Goal: Task Accomplishment & Management: Use online tool/utility

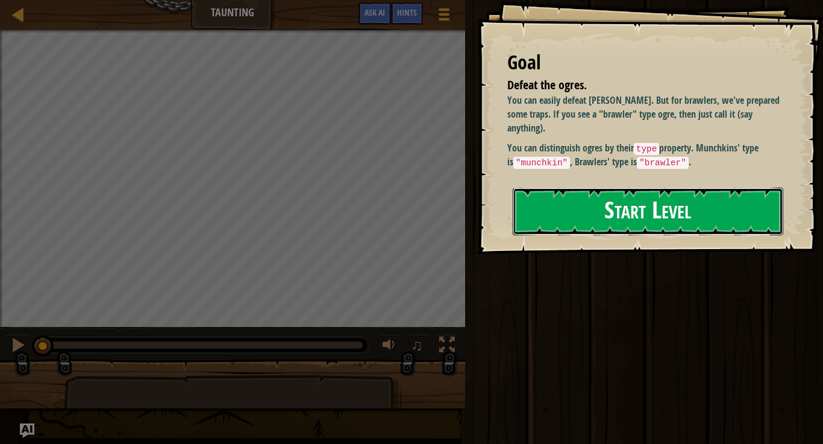
click at [574, 212] on button "Start Level" at bounding box center [648, 211] width 271 height 48
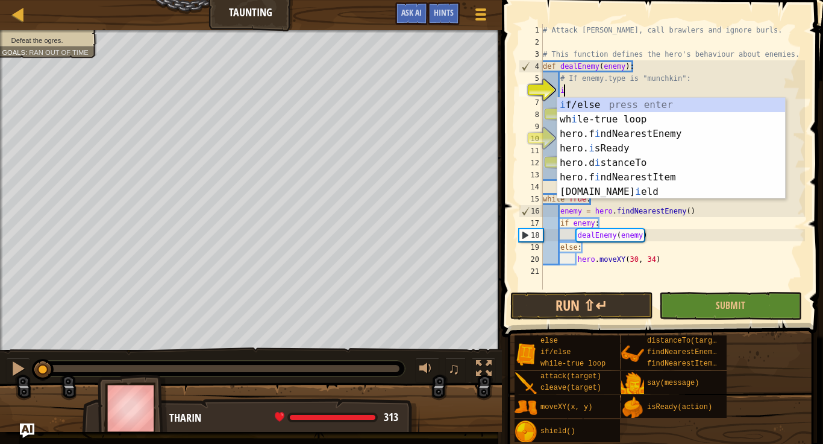
scroll to position [5, 3]
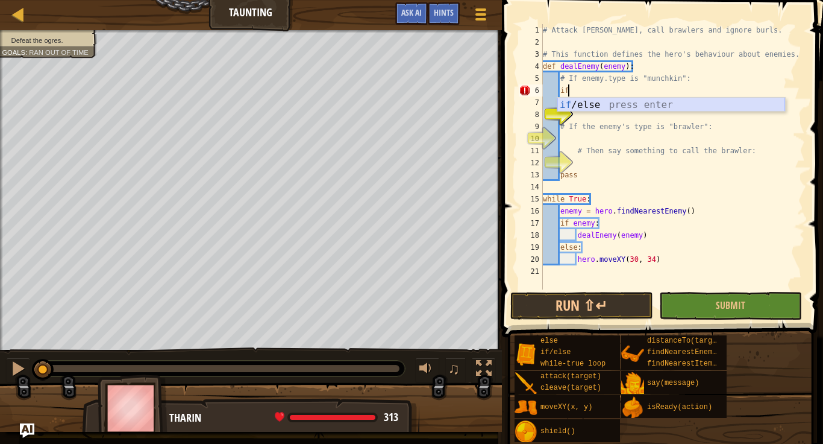
click at [618, 105] on div "if /else press enter" at bounding box center [672, 119] width 228 height 43
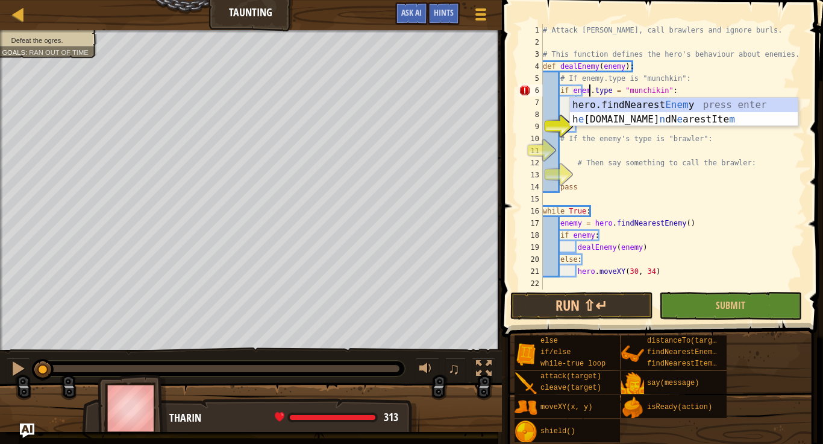
scroll to position [5, 7]
click at [701, 113] on div "# Attack [PERSON_NAME], call brawlers and ignore burls. # This function defines…" at bounding box center [673, 168] width 265 height 289
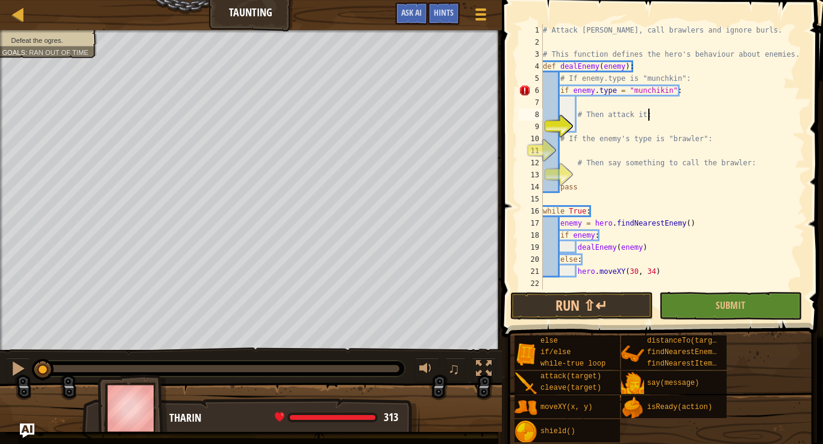
click at [594, 93] on div "# Attack [PERSON_NAME], call brawlers and ignore burls. # This function defines…" at bounding box center [673, 168] width 265 height 289
click at [623, 92] on div "# Attack [PERSON_NAME], call brawlers and ignore burls. # This function defines…" at bounding box center [673, 168] width 265 height 289
type textarea "if enemy.type == "munchikin":"
click at [557, 202] on div "# Attack [PERSON_NAME], call brawlers and ignore burls. # This function defines…" at bounding box center [673, 168] width 265 height 289
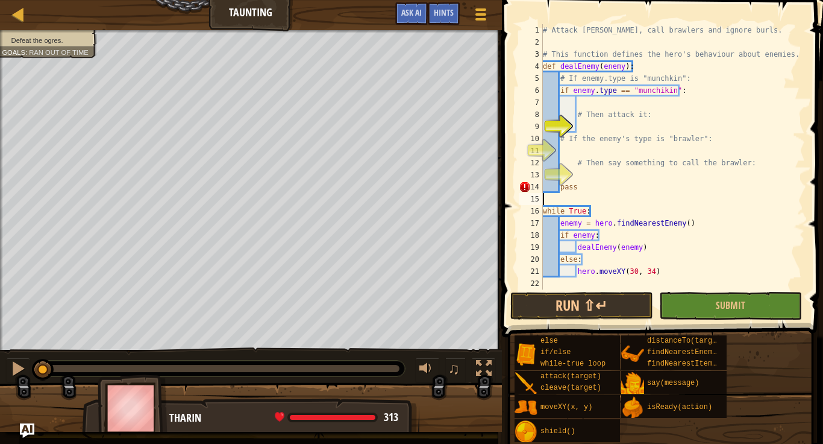
scroll to position [5, 0]
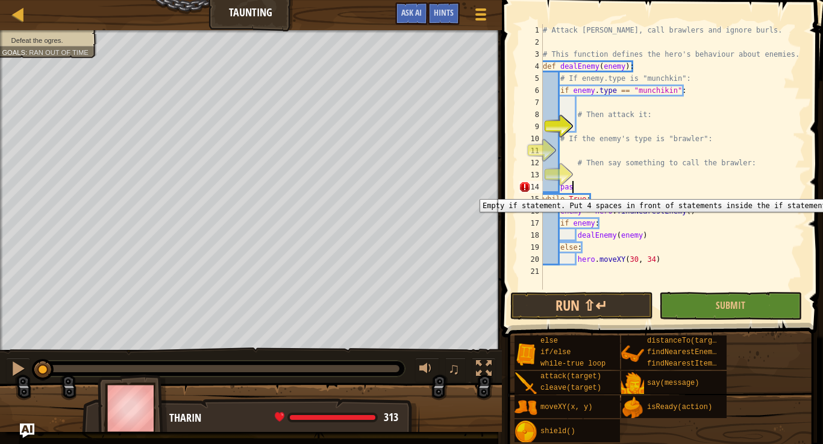
type textarea "pass"
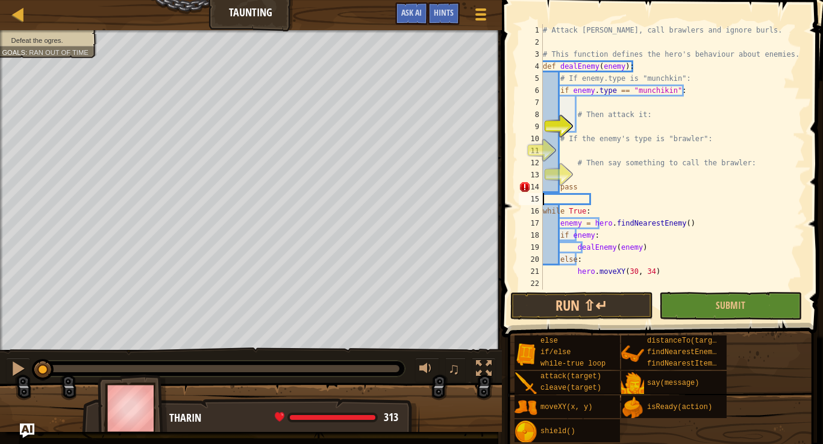
click at [670, 203] on div "# Attack [PERSON_NAME], call brawlers and ignore burls. # This function defines…" at bounding box center [673, 168] width 265 height 289
click at [594, 181] on div "# Attack [PERSON_NAME], call brawlers and ignore burls. # This function defines…" at bounding box center [673, 168] width 265 height 289
click at [594, 168] on div "# Attack [PERSON_NAME], call brawlers and ignore burls. # This function defines…" at bounding box center [673, 168] width 265 height 289
type textarea "# Then say something to call the brawler:"
click at [584, 125] on div "# Attack [PERSON_NAME], call brawlers and ignore burls. # This function defines…" at bounding box center [673, 168] width 265 height 289
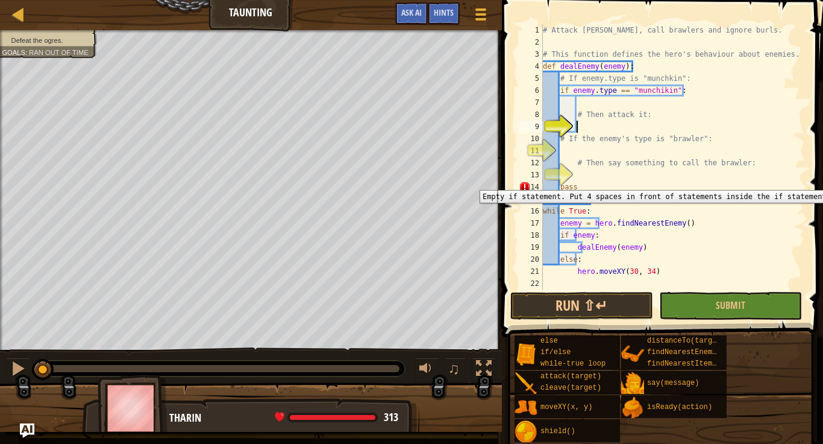
scroll to position [5, 5]
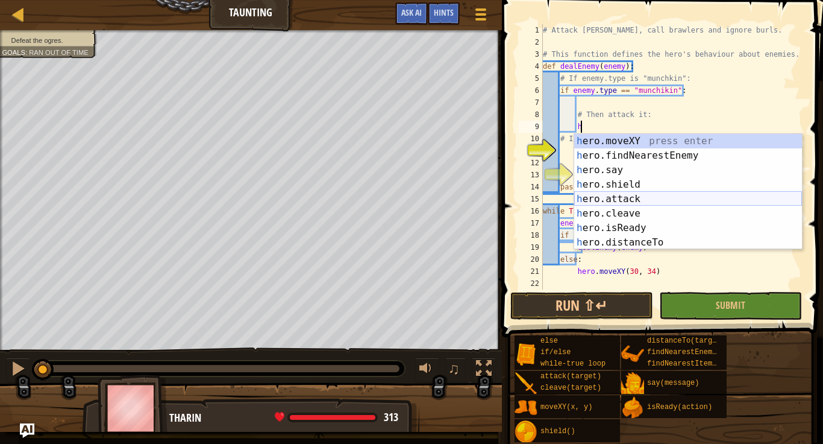
click at [648, 203] on div "h ero.moveXY press enter h ero.findNearestEnemy press enter h ero.say press ent…" at bounding box center [688, 206] width 228 height 145
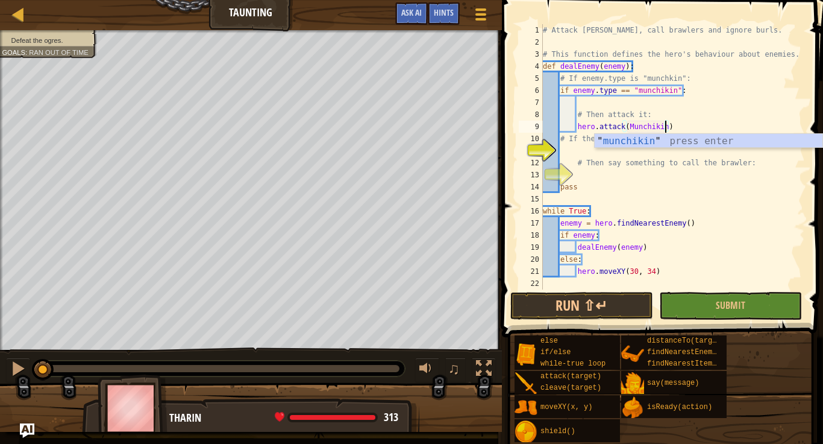
scroll to position [5, 17]
type textarea "hero.attack(Munchikin)"
click at [599, 0] on body "Map Taunting Game Menu Done Hints Ask AI 1 הההההההההההההההההההההההההההההההההההה…" at bounding box center [411, 0] width 823 height 0
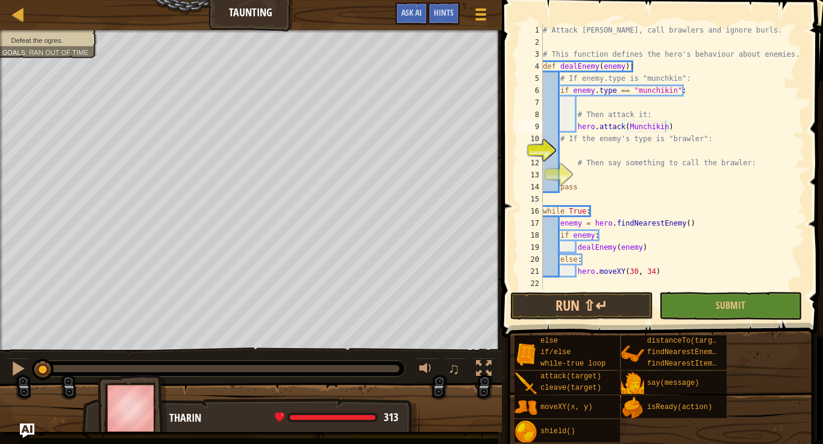
click at [594, 149] on div "# Attack [PERSON_NAME], call brawlers and ignore burls. # This function defines…" at bounding box center [673, 168] width 265 height 289
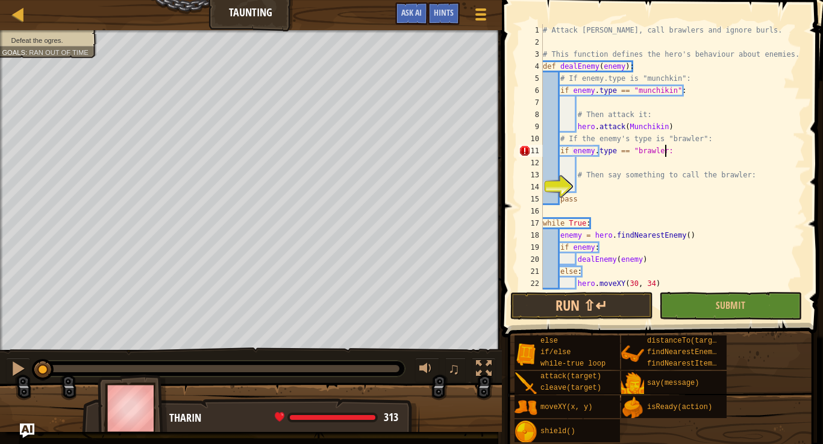
scroll to position [5, 18]
click at [592, 193] on div "# Attack [PERSON_NAME], call brawlers and ignore burls. # This function defines…" at bounding box center [673, 168] width 265 height 289
type textarea "pass"
click at [588, 181] on div "# Attack [PERSON_NAME], call brawlers and ignore burls. # This function defines…" at bounding box center [673, 168] width 265 height 289
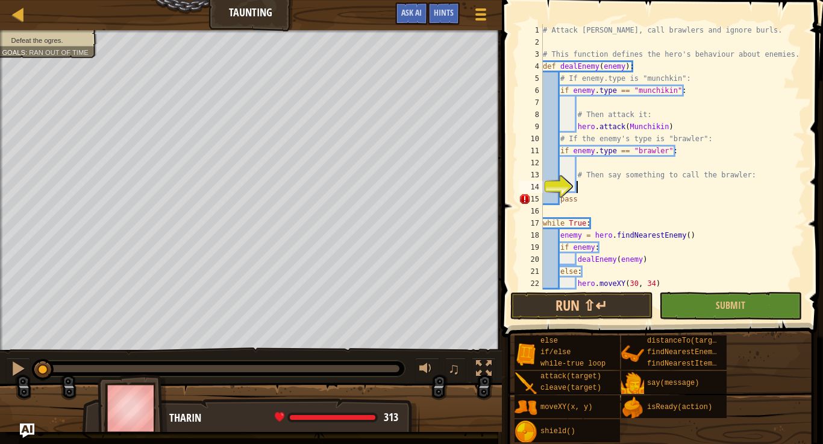
scroll to position [5, 5]
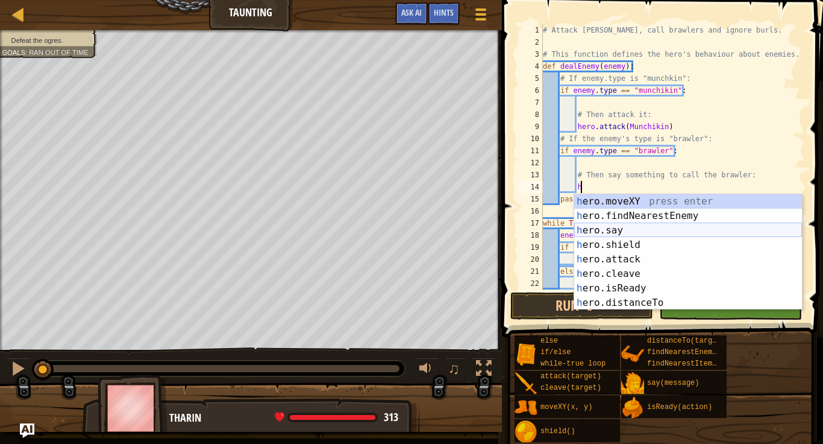
click at [667, 229] on div "h ero.moveXY press enter h ero.findNearestEnemy press enter h ero.say press ent…" at bounding box center [688, 266] width 228 height 145
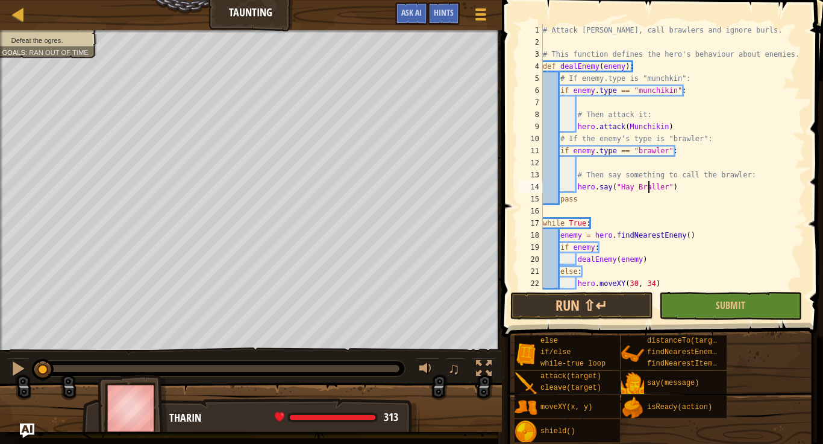
scroll to position [5, 16]
click at [610, 310] on button "Run ⇧↵" at bounding box center [582, 306] width 143 height 28
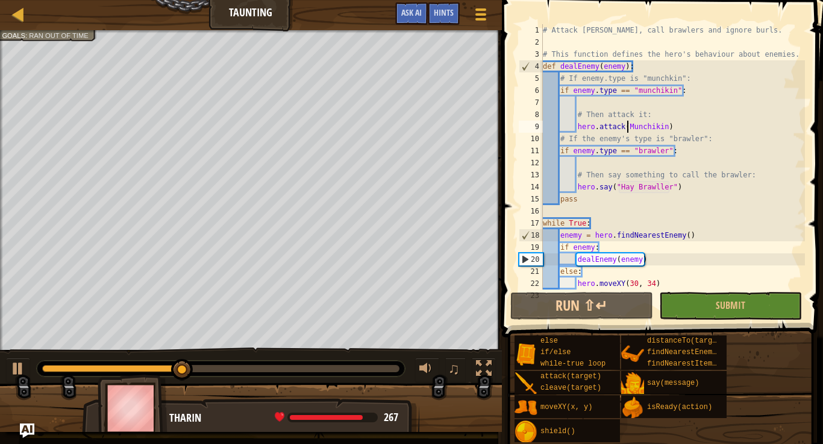
click at [627, 126] on div "# Attack [PERSON_NAME], call brawlers and ignore burls. # This function defines…" at bounding box center [673, 168] width 265 height 289
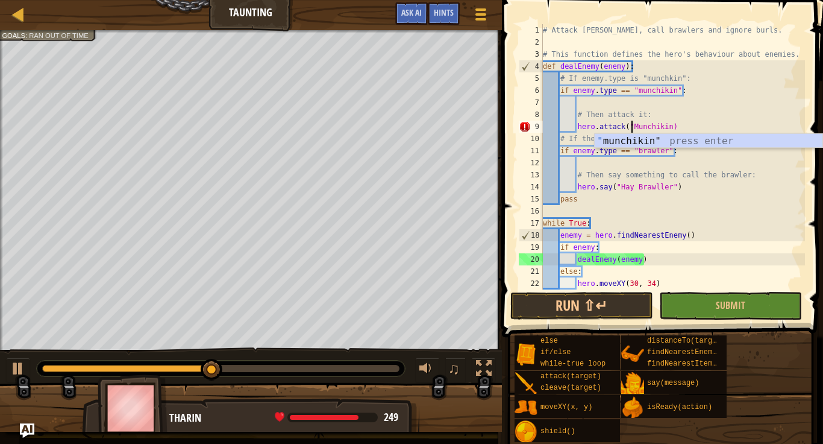
click at [670, 125] on div "# Attack [PERSON_NAME], call brawlers and ignore burls. # This function defines…" at bounding box center [673, 168] width 265 height 289
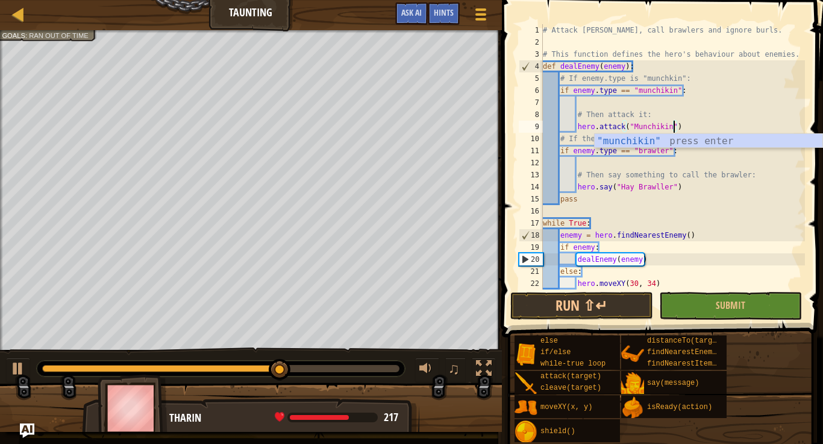
click at [665, 187] on div "# Attack [PERSON_NAME], call brawlers and ignore burls. # This function defines…" at bounding box center [673, 168] width 265 height 289
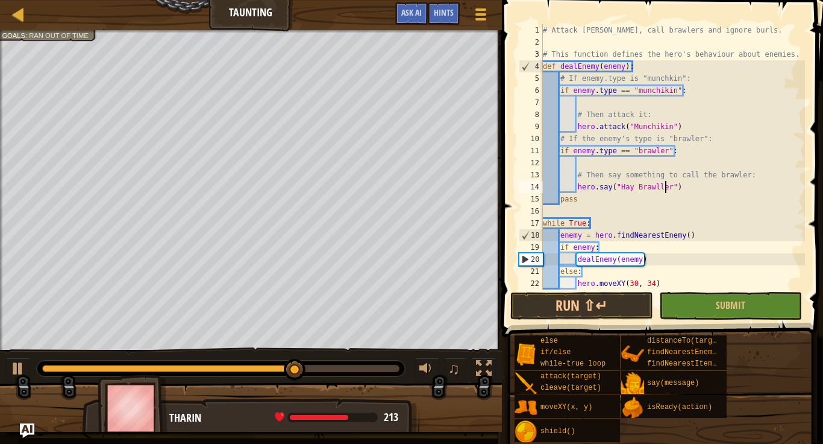
click at [621, 184] on div "# Attack [PERSON_NAME], call brawlers and ignore burls. # This function defines…" at bounding box center [673, 168] width 265 height 289
click at [630, 189] on div "# Attack [PERSON_NAME], call brawlers and ignore burls. # This function defines…" at bounding box center [673, 168] width 265 height 289
click at [593, 299] on button "Run ⇧↵" at bounding box center [582, 306] width 143 height 28
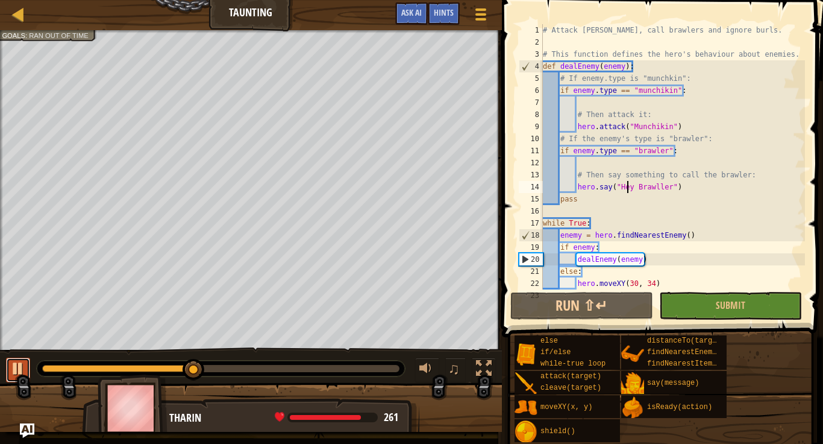
click at [12, 365] on div at bounding box center [18, 368] width 16 height 16
click at [674, 127] on div "# Attack [PERSON_NAME], call brawlers and ignore burls. # This function defines…" at bounding box center [673, 168] width 265 height 289
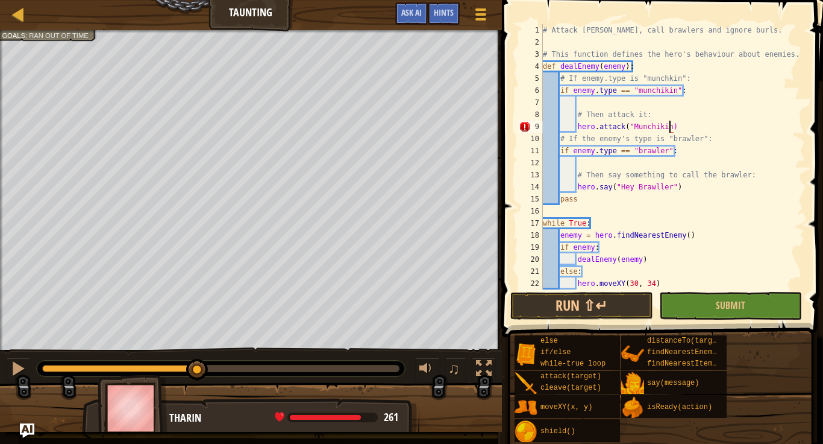
click at [627, 124] on div "# Attack [PERSON_NAME], call brawlers and ignore burls. # This function defines…" at bounding box center [673, 168] width 265 height 289
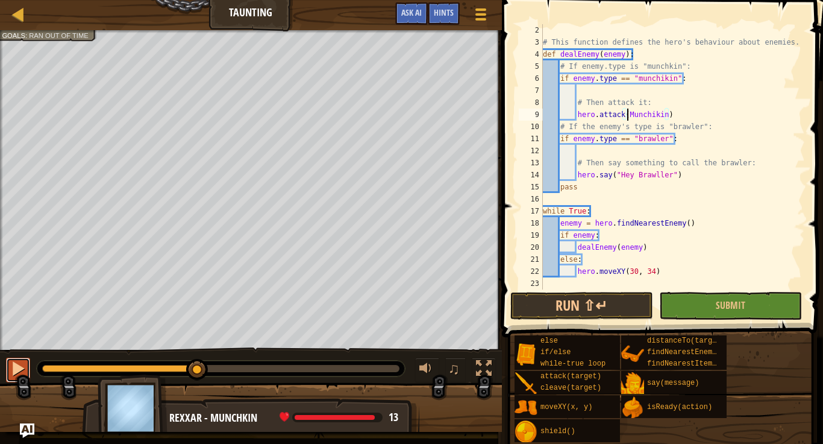
click at [15, 370] on div at bounding box center [18, 368] width 16 height 16
click at [19, 368] on div at bounding box center [18, 368] width 16 height 16
click at [658, 165] on div "# This function defines the hero's behaviour about enemies. def dealEnemy ( ene…" at bounding box center [673, 168] width 265 height 289
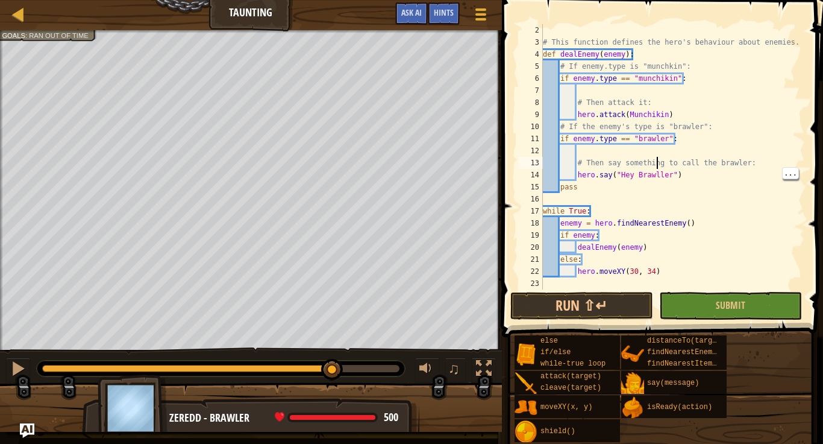
click at [671, 172] on div "# This function defines the hero's behaviour about enemies. def dealEnemy ( ene…" at bounding box center [673, 168] width 265 height 289
click at [655, 180] on div "# This function defines the hero's behaviour about enemies. def dealEnemy ( ene…" at bounding box center [673, 168] width 265 height 289
type textarea "hero.say("Hey Brawler")"
click at [62, 373] on div at bounding box center [221, 368] width 368 height 16
click at [56, 362] on div at bounding box center [221, 368] width 368 height 16
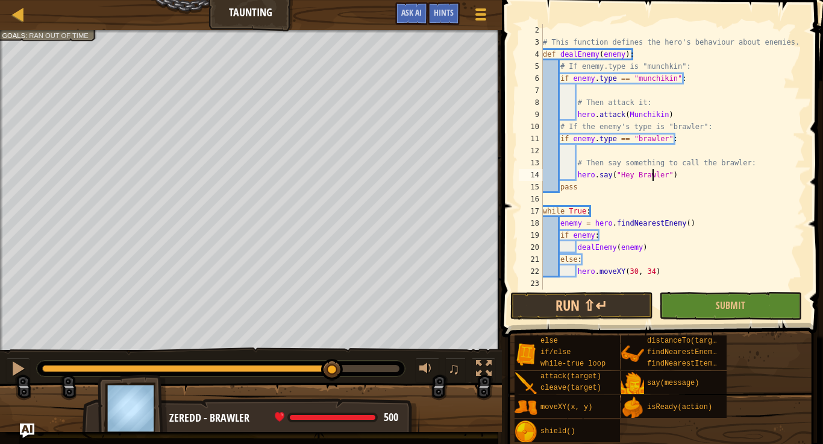
click at [51, 371] on div at bounding box center [187, 368] width 291 height 7
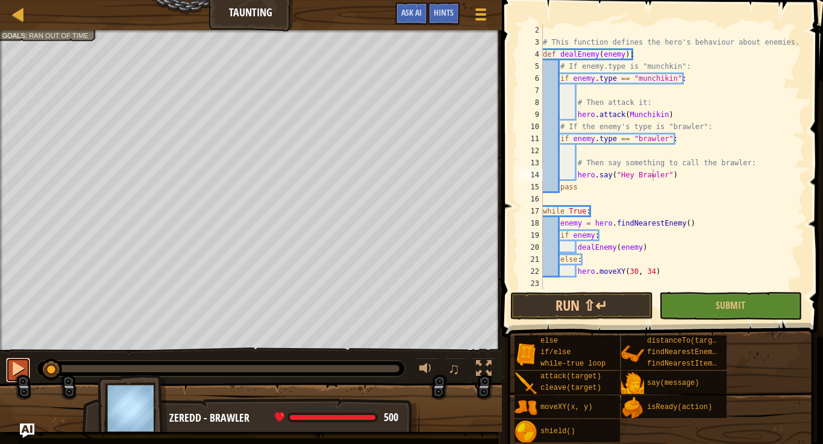
click at [29, 371] on button at bounding box center [18, 369] width 24 height 25
click at [23, 362] on div at bounding box center [18, 368] width 16 height 16
click at [635, 88] on div "# This function defines the hero's behaviour about enemies. def dealEnemy ( ene…" at bounding box center [673, 168] width 265 height 289
type textarea "h"
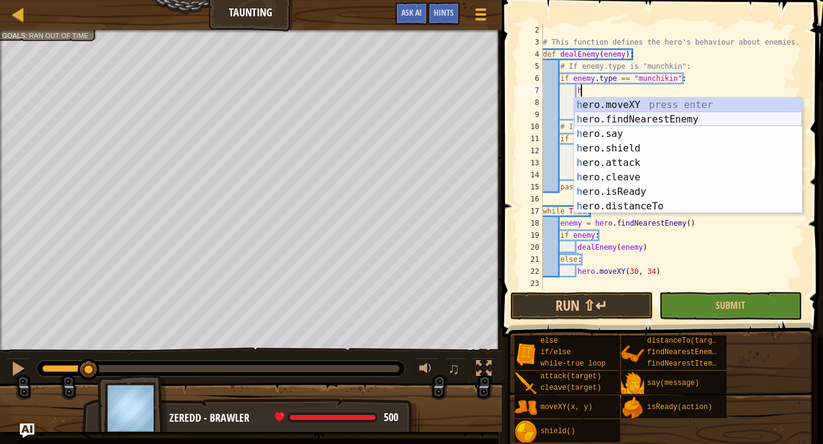
click at [735, 120] on div "h ero.moveXY press enter h ero.findNearestEnemy press enter h ero.say press ent…" at bounding box center [688, 170] width 228 height 145
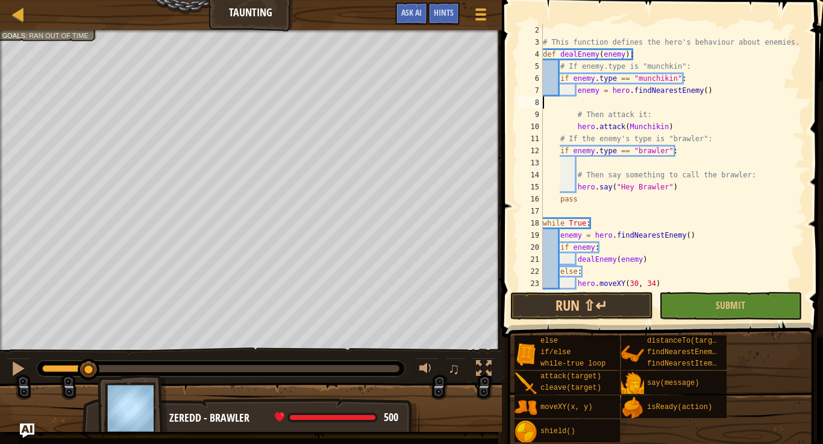
scroll to position [5, 0]
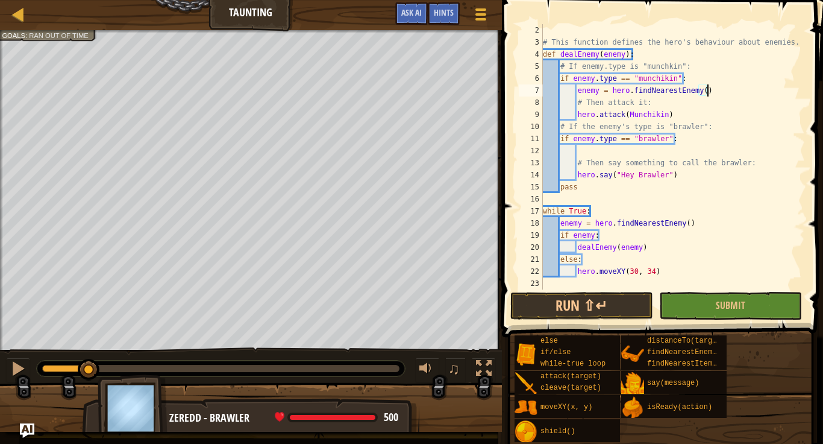
click at [597, 89] on div "# This function defines the hero's behaviour about enemies. def dealEnemy ( ene…" at bounding box center [673, 168] width 265 height 289
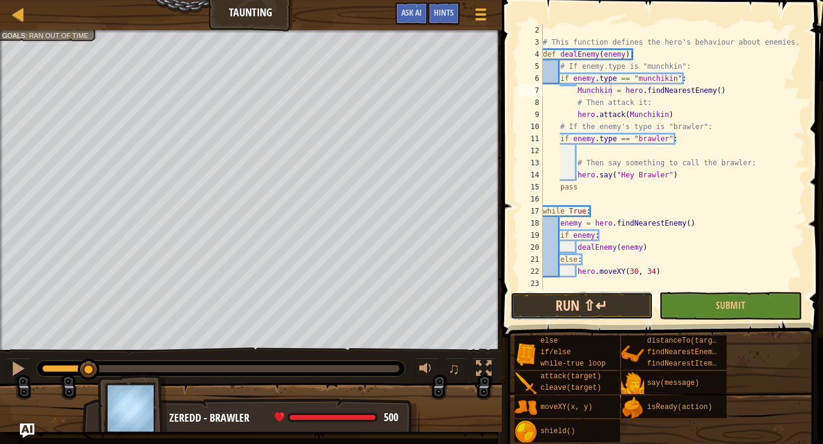
click at [632, 307] on button "Run ⇧↵" at bounding box center [582, 306] width 143 height 28
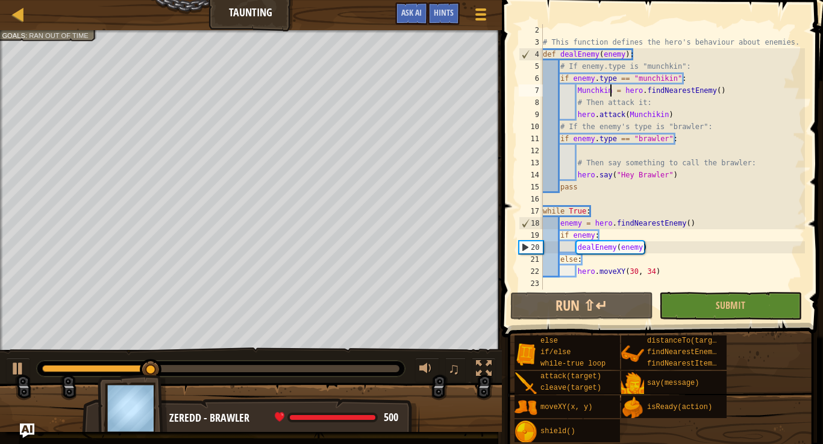
click at [602, 88] on div "# This function defines the hero's behaviour about enemies. def dealEnemy ( ene…" at bounding box center [673, 168] width 265 height 289
click at [597, 89] on div "# This function defines the hero's behaviour about enemies. def dealEnemy ( ene…" at bounding box center [673, 168] width 265 height 289
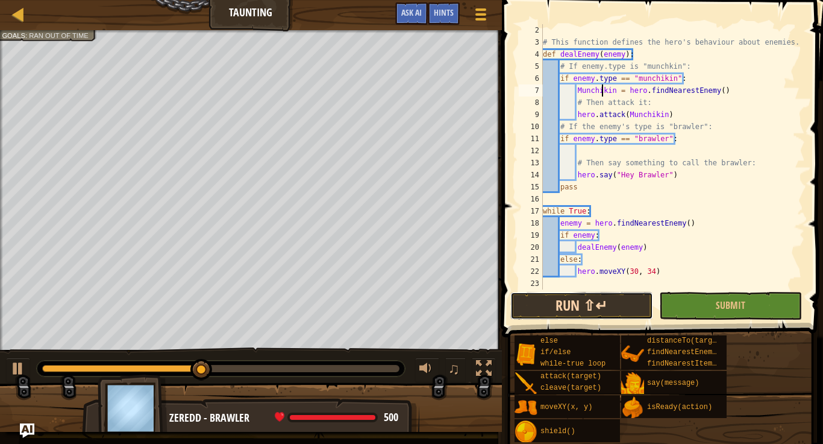
click at [583, 310] on button "Run ⇧↵" at bounding box center [582, 306] width 143 height 28
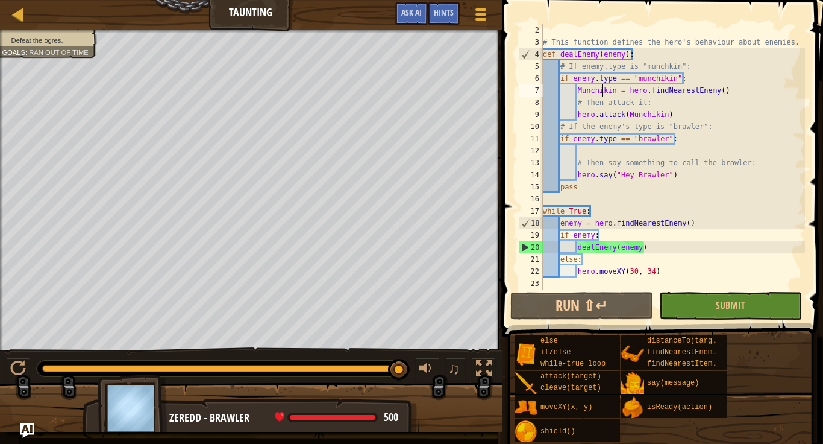
click at [615, 90] on div "# This function defines the hero's behaviour about enemies. def dealEnemy ( ene…" at bounding box center [673, 168] width 265 height 289
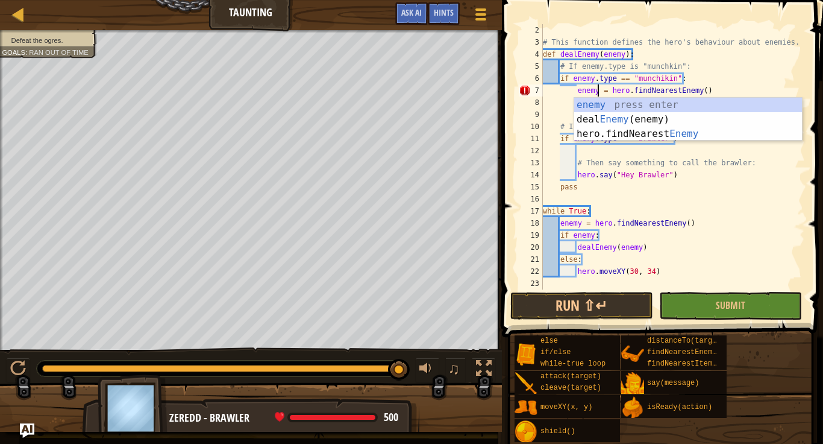
scroll to position [5, 8]
click at [595, 297] on button "Run ⇧↵" at bounding box center [582, 306] width 143 height 28
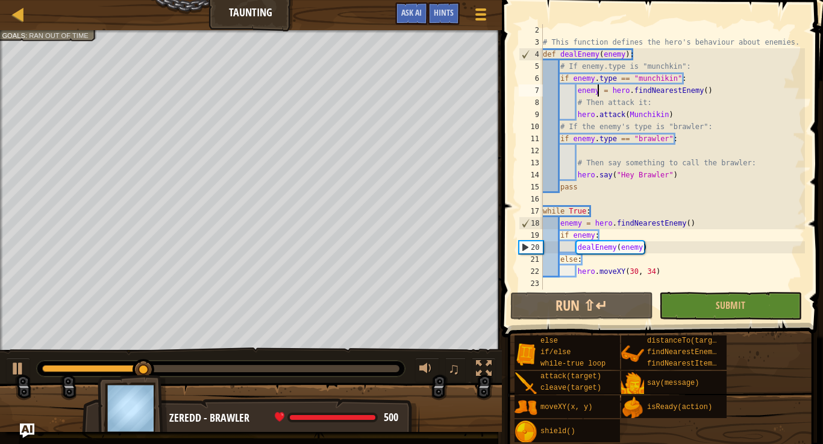
click at [713, 99] on div "# This function defines the hero's behaviour about enemies. def dealEnemy ( ene…" at bounding box center [673, 168] width 265 height 289
click at [716, 92] on div "# This function defines the hero's behaviour about enemies. def dealEnemy ( ene…" at bounding box center [673, 168] width 265 height 289
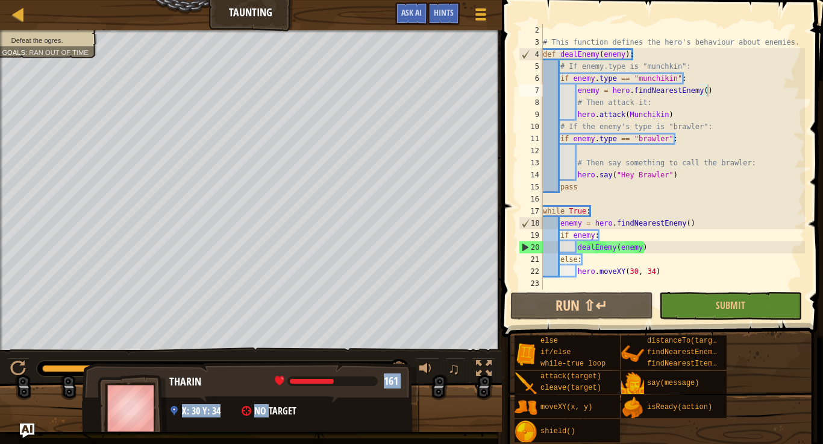
drag, startPoint x: 270, startPoint y: 407, endPoint x: 259, endPoint y: 376, distance: 33.4
click at [259, 376] on div "[PERSON_NAME] 161 x: 30 y: 34 No target" at bounding box center [251, 412] width 338 height 100
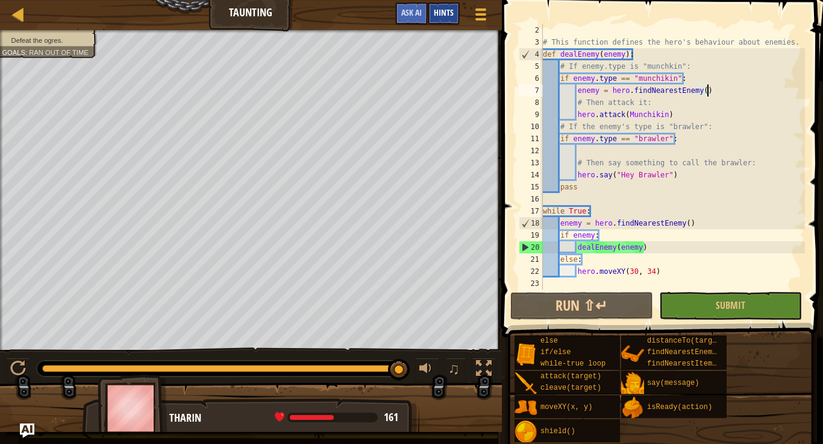
click at [436, 16] on span "Hints" at bounding box center [444, 12] width 20 height 11
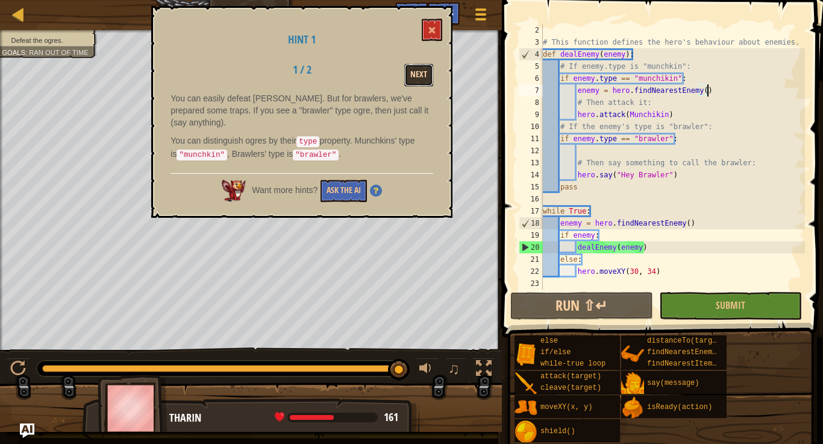
click at [421, 80] on button "Next" at bounding box center [418, 75] width 29 height 22
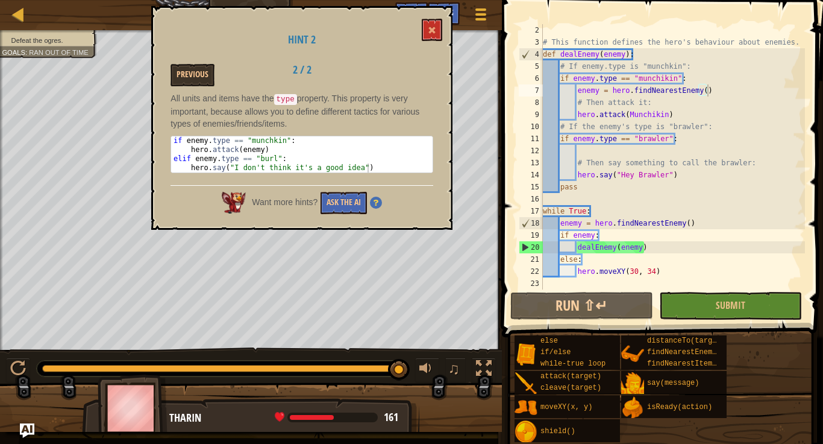
type textarea "hero.say("Hey Brawler")"
drag, startPoint x: 674, startPoint y: 176, endPoint x: 574, endPoint y: 177, distance: 100.1
click at [574, 177] on div "# This function defines the hero's behaviour about enemies. def dealEnemy ( ene…" at bounding box center [673, 168] width 265 height 289
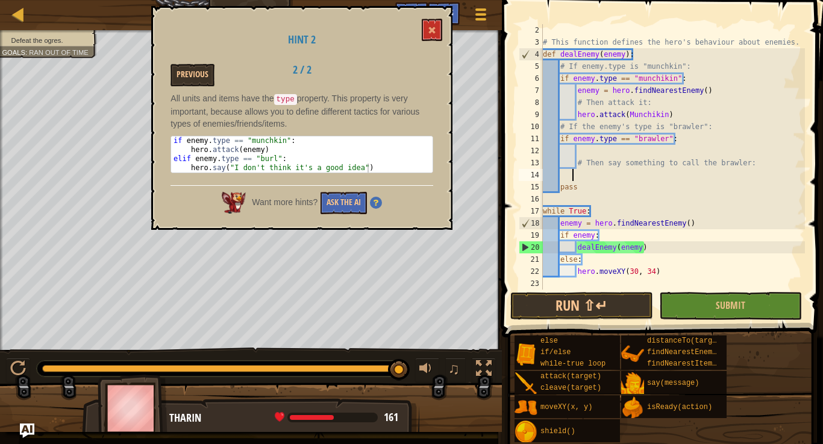
scroll to position [5, 4]
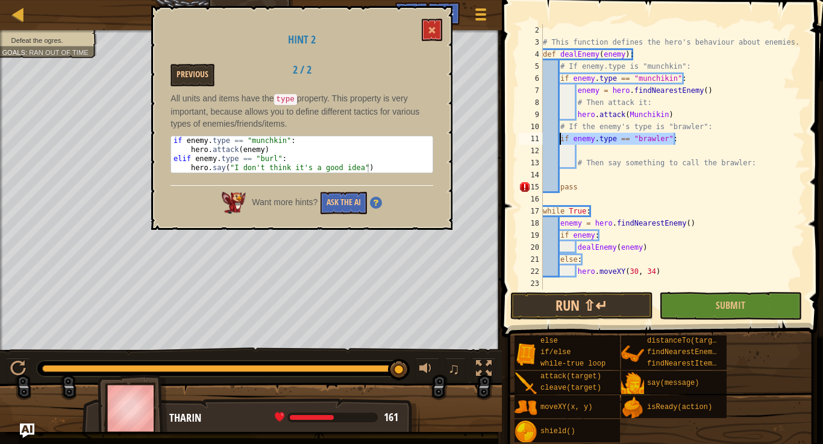
drag, startPoint x: 682, startPoint y: 140, endPoint x: 562, endPoint y: 136, distance: 120.6
click at [562, 136] on div "# This function defines the hero's behaviour about enemies. def dealEnemy ( ene…" at bounding box center [673, 168] width 265 height 289
type textarea "if enemy.type == "brawler":"
click at [561, 125] on div "# This function defines the hero's behaviour about enemies. def dealEnemy ( ene…" at bounding box center [673, 168] width 265 height 289
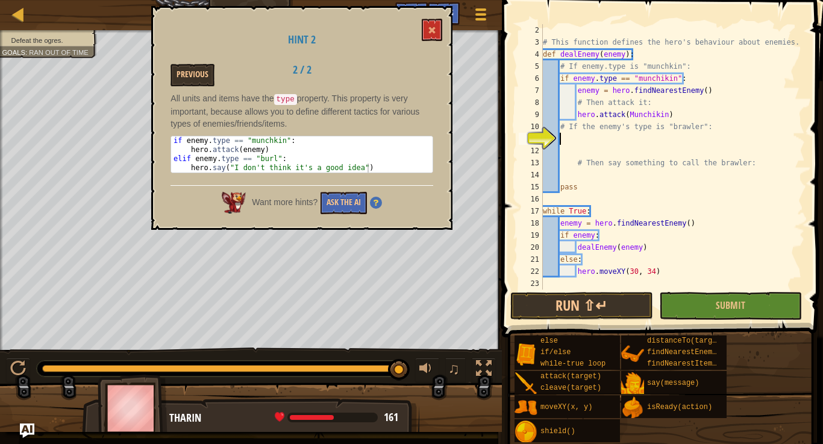
type textarea "# If the enemy's type is "brawler":"
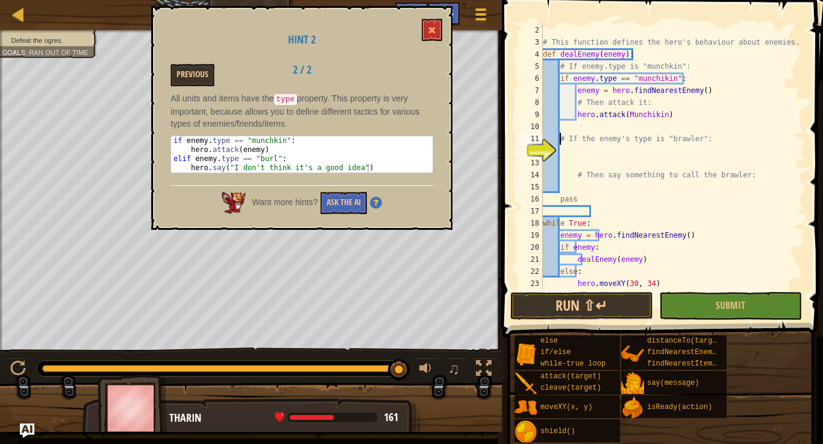
click at [568, 122] on div "# This function defines the hero's behaviour about enemies. def dealEnemy ( ene…" at bounding box center [673, 168] width 265 height 289
type textarea "e"
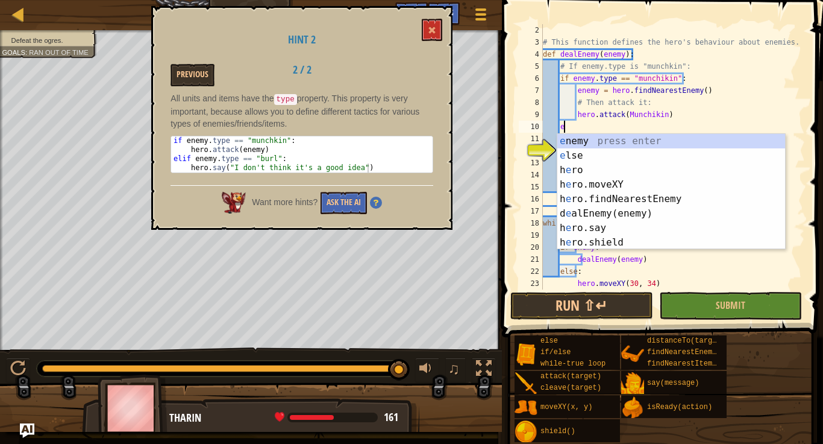
scroll to position [5, 2]
click at [612, 153] on div "e nemy press enter e lse press enter h e ro press enter h e ro.moveXY press ent…" at bounding box center [672, 206] width 228 height 145
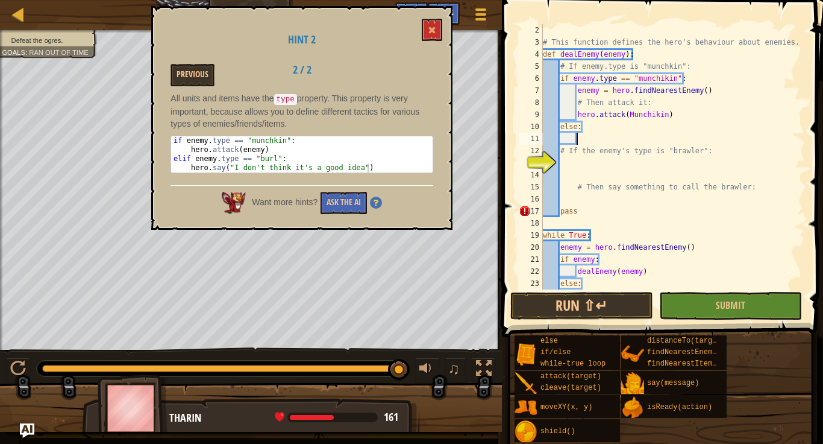
click at [577, 126] on div "# This function defines the hero's behaviour about enemies. def dealEnemy ( ene…" at bounding box center [673, 168] width 265 height 289
type textarea "else:"
click at [582, 144] on div "# This function defines the hero's behaviour about enemies. def dealEnemy ( ene…" at bounding box center [673, 168] width 265 height 289
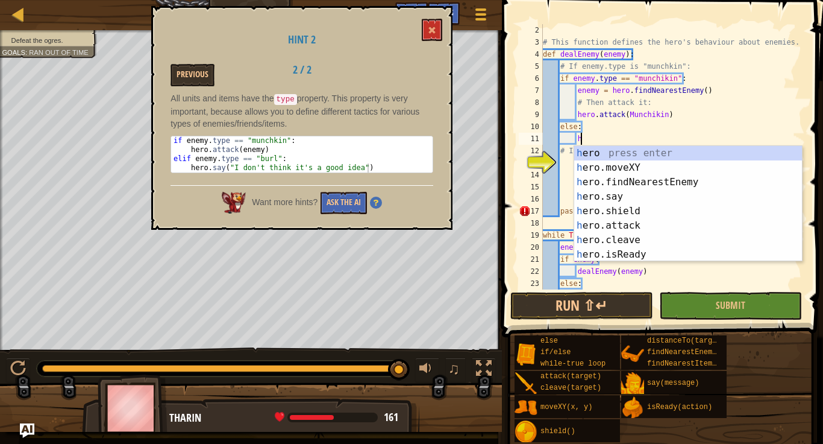
scroll to position [5, 5]
click at [633, 201] on div "he ro press enter he ro.moveXY press enter he ro.findNearestEnemy press enter h…" at bounding box center [688, 218] width 228 height 145
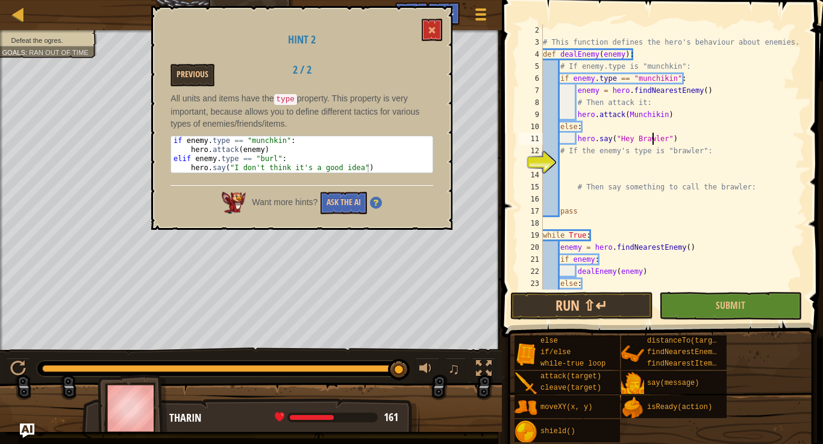
scroll to position [5, 16]
click at [576, 305] on button "Run ⇧↵" at bounding box center [582, 306] width 143 height 28
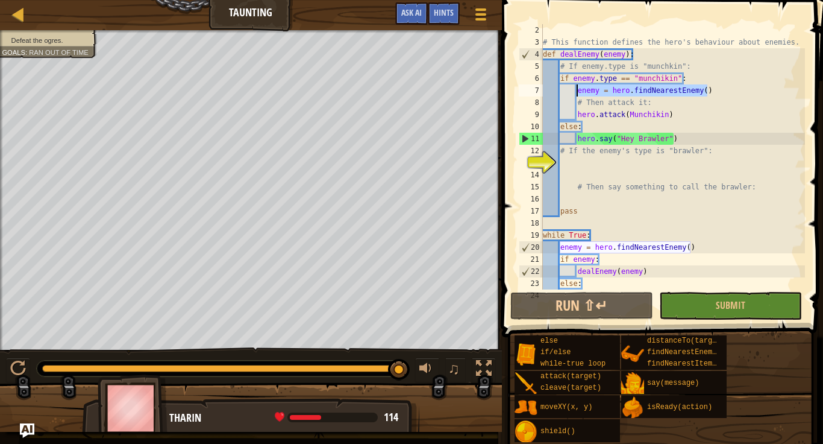
drag, startPoint x: 711, startPoint y: 93, endPoint x: 579, endPoint y: 92, distance: 132.6
click at [579, 92] on div "# This function defines the hero's behaviour about enemies. def dealEnemy ( ene…" at bounding box center [673, 168] width 265 height 289
type textarea "enemy = hero.findNearestEnemy()"
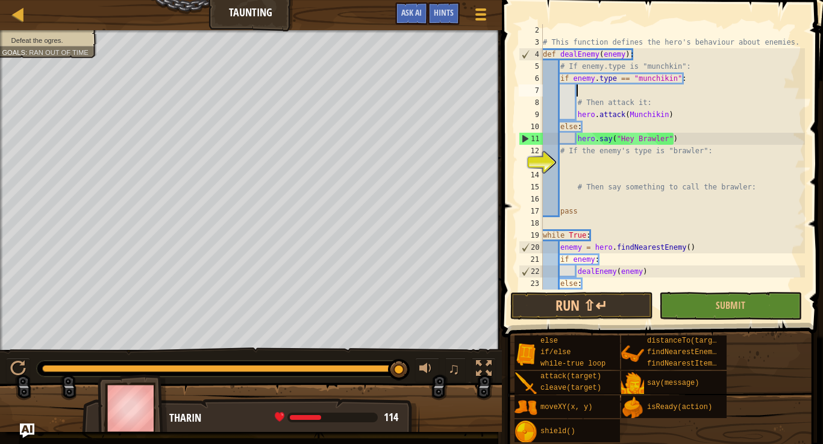
scroll to position [5, 4]
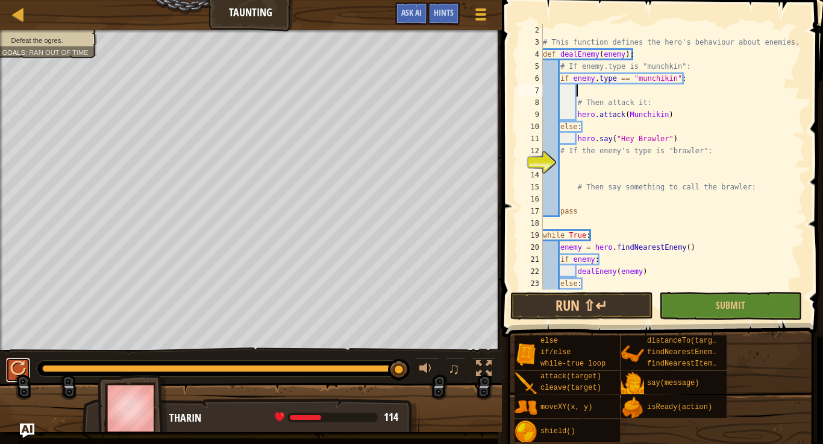
click at [22, 364] on div at bounding box center [18, 368] width 16 height 16
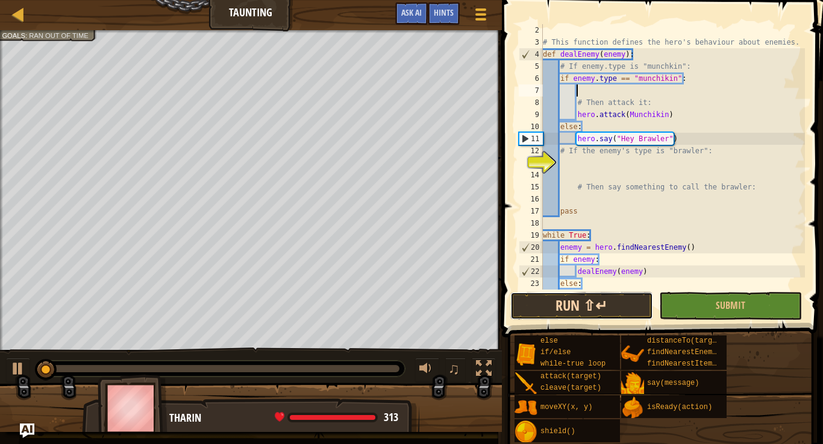
click at [536, 303] on button "Run ⇧↵" at bounding box center [582, 306] width 143 height 28
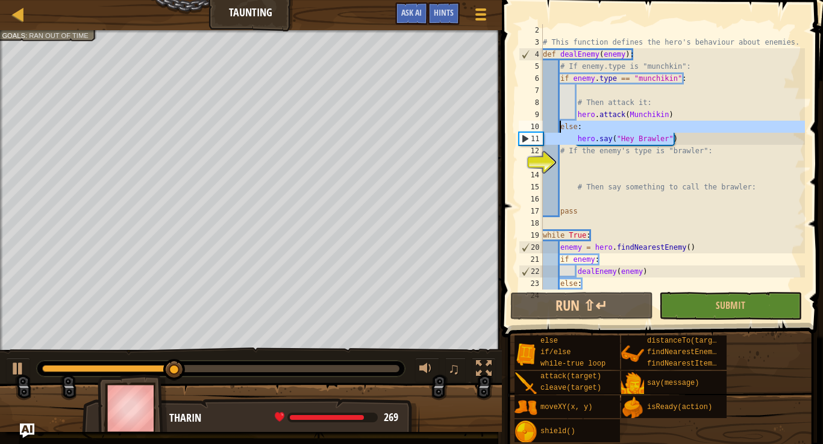
drag, startPoint x: 680, startPoint y: 139, endPoint x: 559, endPoint y: 127, distance: 121.7
click at [559, 127] on div "# This function defines the hero's behaviour about enemies. def dealEnemy ( ene…" at bounding box center [673, 168] width 265 height 289
type textarea "else: hero.say("Hey Brawler")"
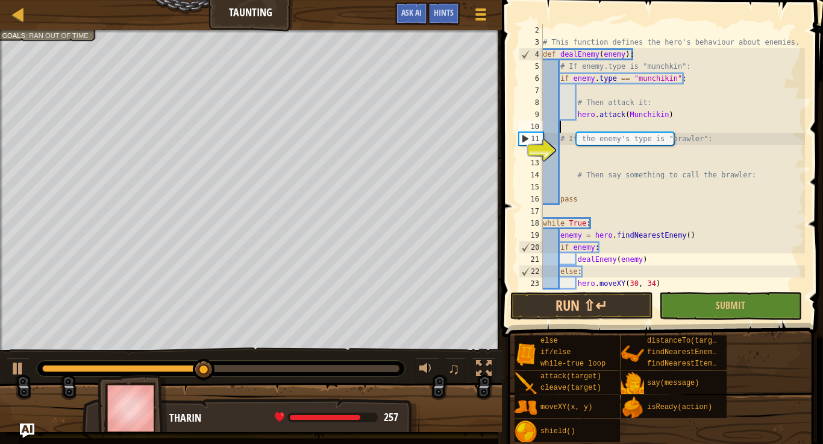
click at [597, 151] on div "# This function defines the hero's behaviour about enemies. def dealEnemy ( ene…" at bounding box center [673, 168] width 265 height 289
click at [674, 156] on div "# This function defines the hero's behaviour about enemies. def dealEnemy ( ene…" at bounding box center [673, 168] width 265 height 289
click at [671, 140] on div "# This function defines the hero's behaviour about enemies. def dealEnemy ( ene…" at bounding box center [673, 168] width 265 height 289
type textarea "# If the enemy's type is "brawler":"
click at [653, 139] on div "# This function defines the hero's behaviour about enemies. def dealEnemy ( ene…" at bounding box center [673, 168] width 265 height 289
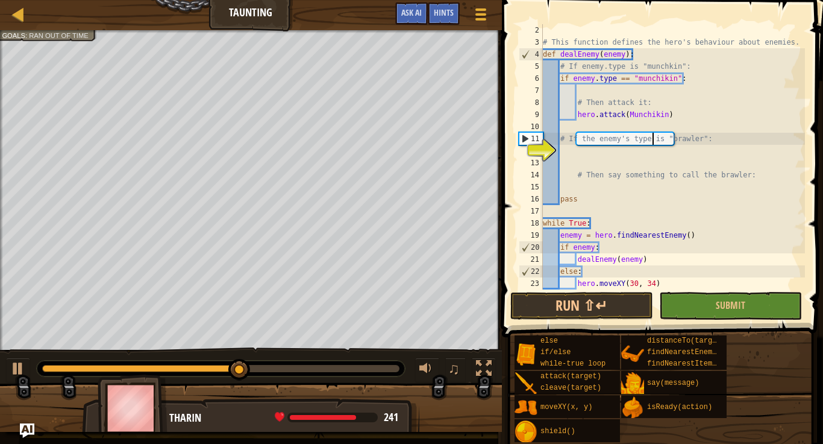
click at [600, 152] on div "# This function defines the hero's behaviour about enemies. def dealEnemy ( ene…" at bounding box center [673, 168] width 265 height 289
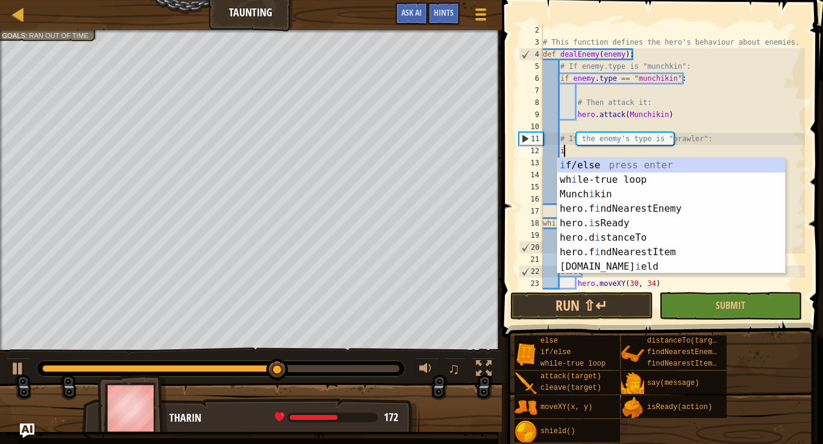
scroll to position [5, 2]
click at [609, 168] on div "i f/else press enter wh i le-true loop press enter Munch i kin press enter hero…" at bounding box center [672, 230] width 228 height 145
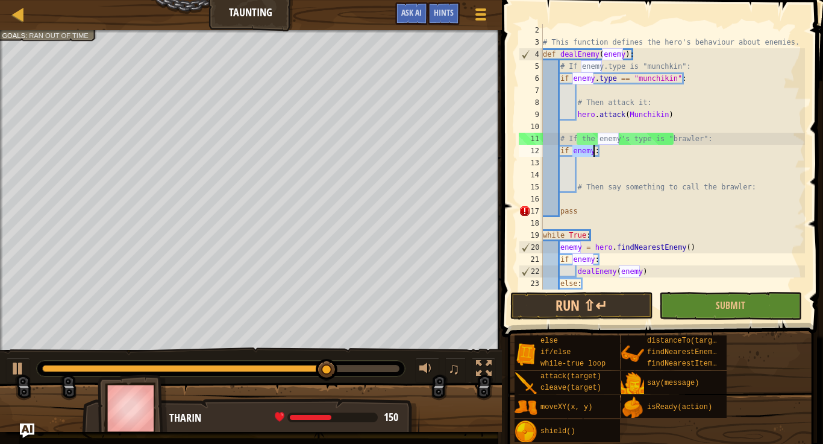
click at [595, 153] on div "# This function defines the hero's behaviour about enemies. def dealEnemy ( ene…" at bounding box center [673, 156] width 265 height 265
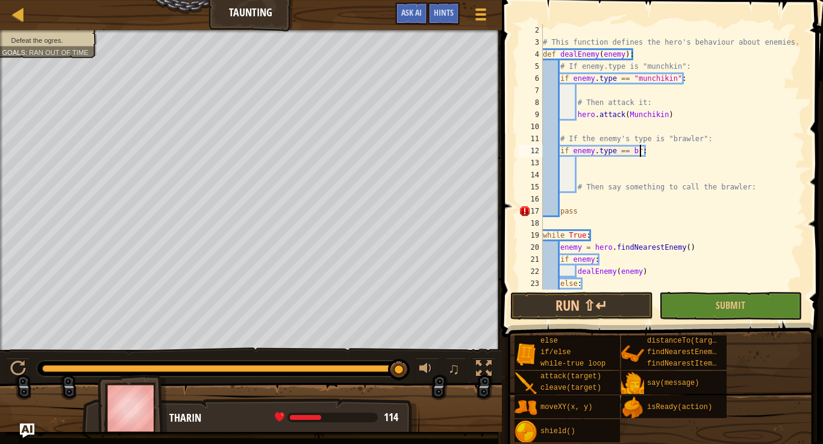
scroll to position [5, 14]
type textarea "if enemy.type == brawler:"
click at [649, 175] on div "# This function defines the hero's behaviour about enemies. def dealEnemy ( ene…" at bounding box center [673, 168] width 265 height 289
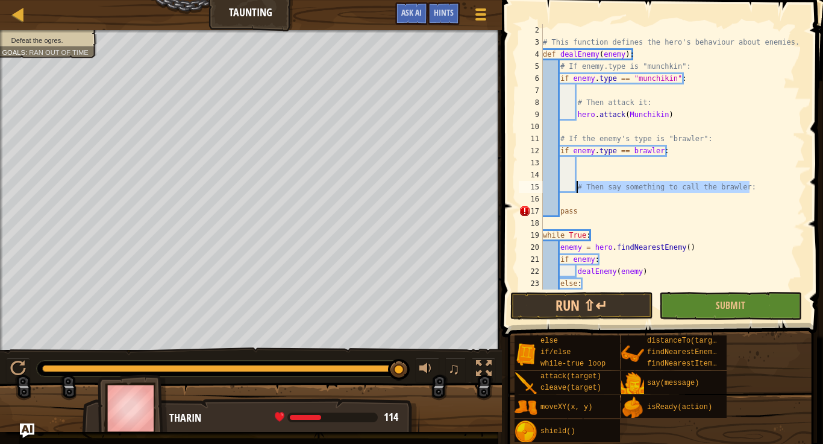
drag, startPoint x: 759, startPoint y: 184, endPoint x: 578, endPoint y: 183, distance: 180.8
click at [578, 183] on div "# This function defines the hero's behaviour about enemies. def dealEnemy ( ene…" at bounding box center [673, 168] width 265 height 289
type textarea "# Then say something to call the brawler:"
click at [586, 167] on div "# This function defines the hero's behaviour about enemies. def dealEnemy ( ene…" at bounding box center [673, 168] width 265 height 289
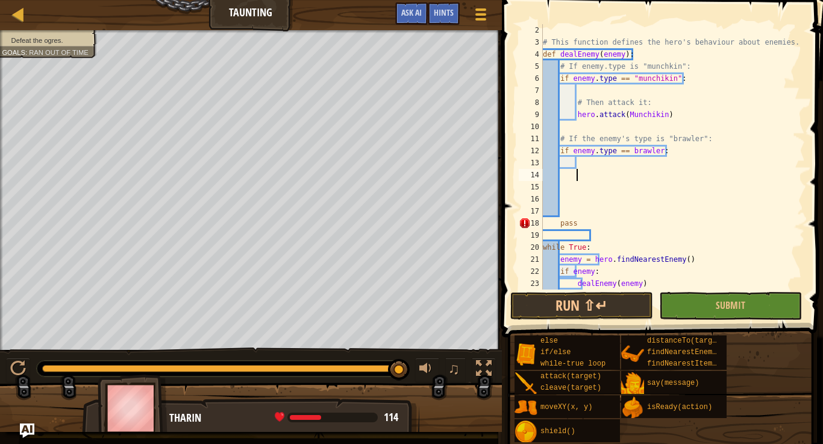
paste textarea "# Then say something to call the brawler:"
type textarea "# Then say something to call the brawler:"
click at [589, 184] on div "# This function defines the hero's behaviour about enemies. def dealEnemy ( ene…" at bounding box center [673, 168] width 265 height 289
click at [450, 16] on span "Hints" at bounding box center [444, 12] width 20 height 11
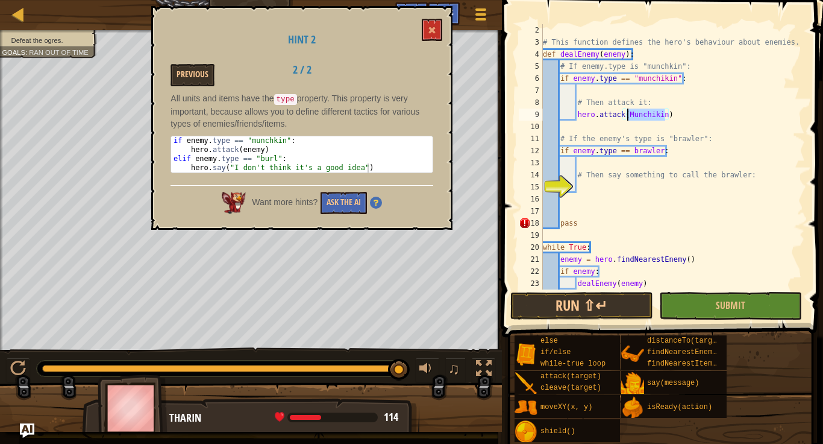
drag, startPoint x: 666, startPoint y: 115, endPoint x: 627, endPoint y: 117, distance: 39.3
click at [627, 117] on div "# This function defines the hero's behaviour about enemies. def dealEnemy ( ene…" at bounding box center [673, 168] width 265 height 289
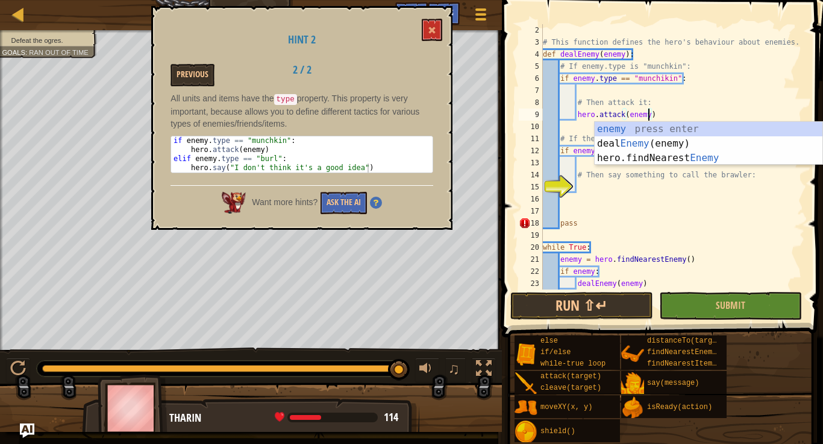
scroll to position [5, 15]
click at [584, 308] on button "Run ⇧↵" at bounding box center [582, 306] width 143 height 28
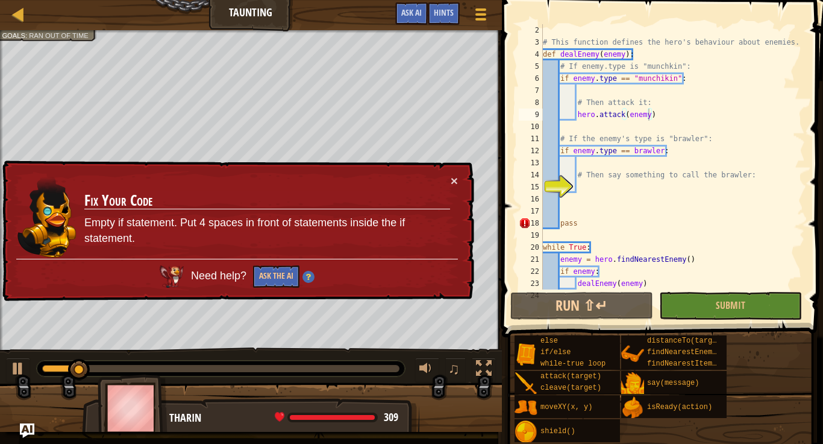
click at [460, 180] on div "× Fix Your Code Empty if statement. Put 4 spaces in front of statements inside …" at bounding box center [237, 230] width 474 height 141
click at [456, 179] on button "×" at bounding box center [454, 180] width 7 height 13
click at [582, 225] on div "# This function defines the hero's behaviour about enemies. def dealEnemy ( ene…" at bounding box center [673, 168] width 265 height 289
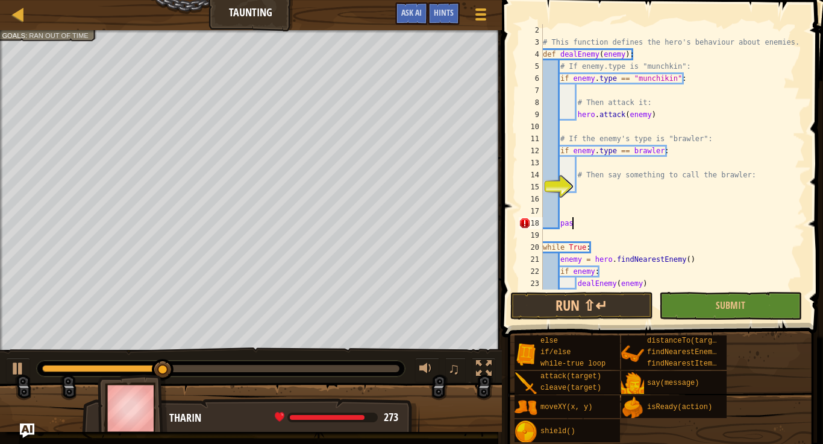
scroll to position [5, 4]
click at [574, 303] on button "Run ⇧↵" at bounding box center [582, 306] width 143 height 28
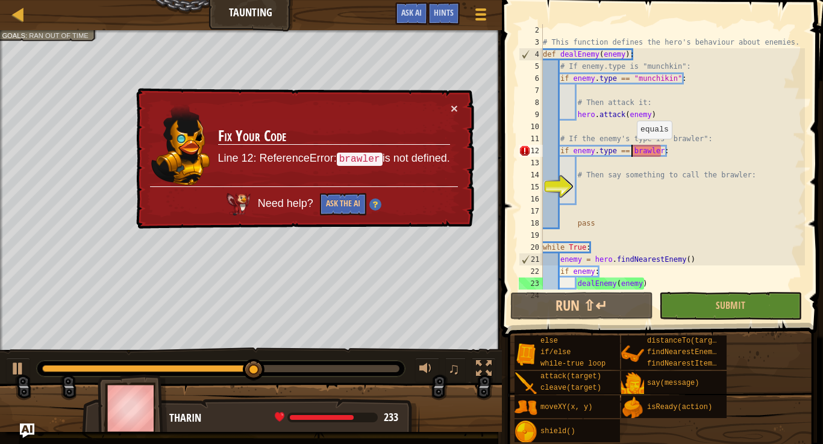
click at [630, 150] on div "# This function defines the hero's behaviour about enemies. def dealEnemy ( ene…" at bounding box center [673, 168] width 265 height 289
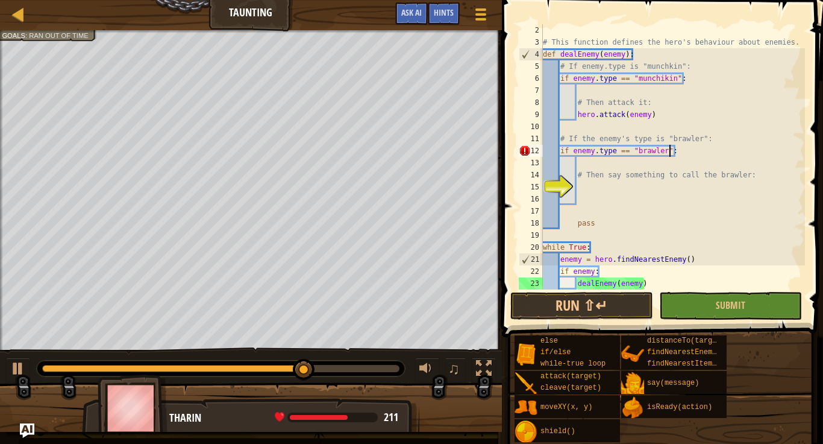
scroll to position [5, 18]
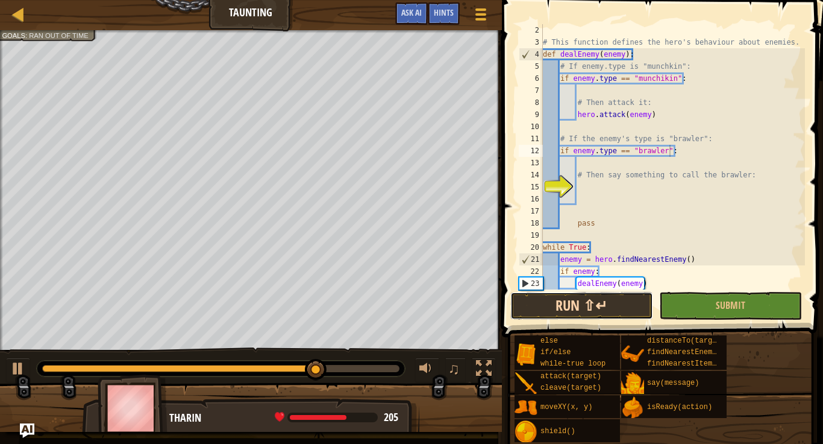
click at [605, 303] on button "Run ⇧↵" at bounding box center [582, 306] width 143 height 28
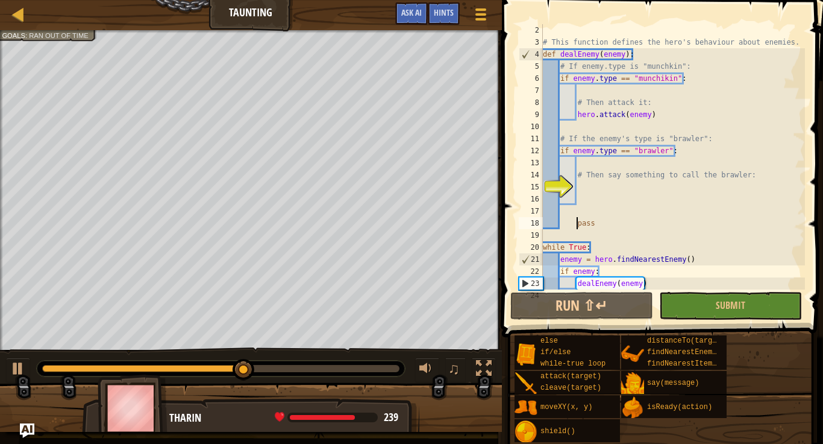
click at [576, 224] on div "# This function defines the hero's behaviour about enemies. def dealEnemy ( ene…" at bounding box center [673, 168] width 265 height 289
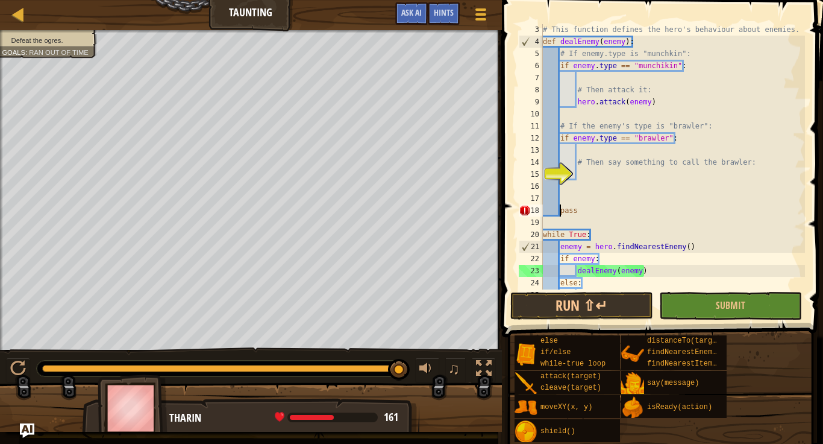
scroll to position [0, 0]
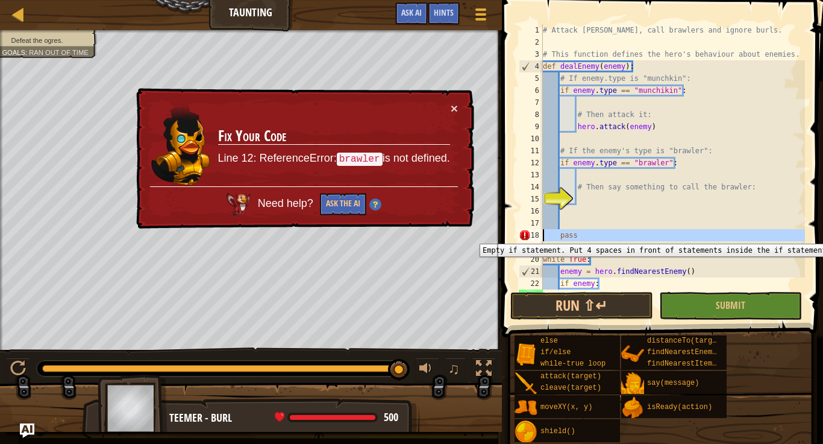
click at [524, 234] on div "18" at bounding box center [531, 235] width 24 height 12
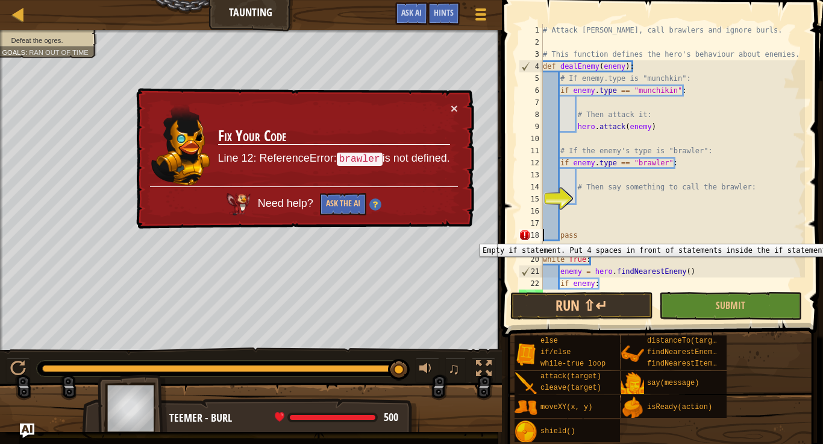
click at [524, 234] on div "18" at bounding box center [531, 235] width 24 height 12
type textarea "hero.moveXY(30, 34)"
click at [524, 234] on div "18" at bounding box center [531, 235] width 24 height 12
click at [664, 154] on div "# Attack [PERSON_NAME], call brawlers and ignore burls. # This function defines…" at bounding box center [673, 168] width 265 height 289
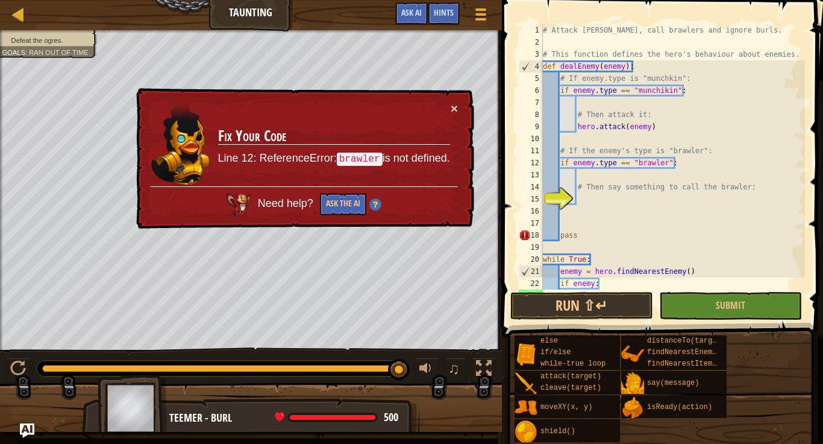
type textarea "# If the enemy's type is "brawler":"
click at [702, 172] on div "# Attack [PERSON_NAME], call brawlers and ignore burls. # This function defines…" at bounding box center [673, 168] width 265 height 289
click at [676, 165] on div "# Attack [PERSON_NAME], call brawlers and ignore burls. # This function defines…" at bounding box center [673, 168] width 265 height 289
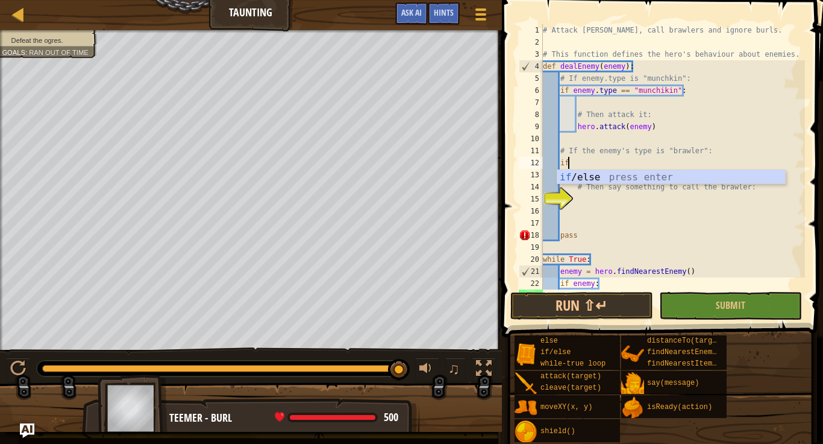
type textarea "i"
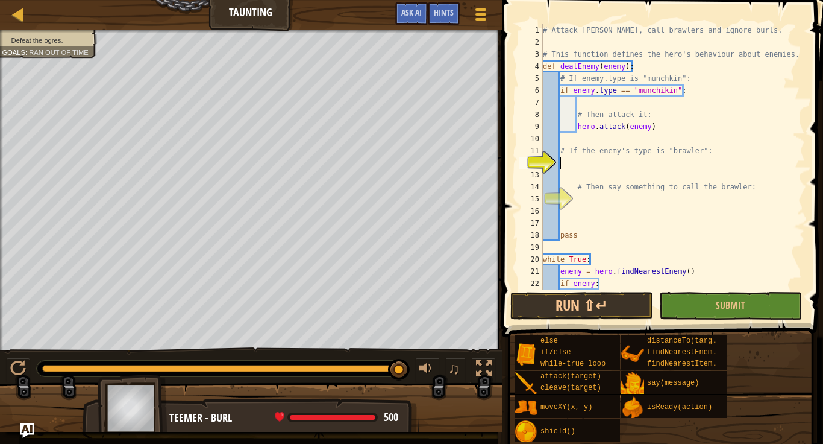
click at [579, 167] on div "# Attack [PERSON_NAME], call brawlers and ignore burls. # This function defines…" at bounding box center [673, 168] width 265 height 289
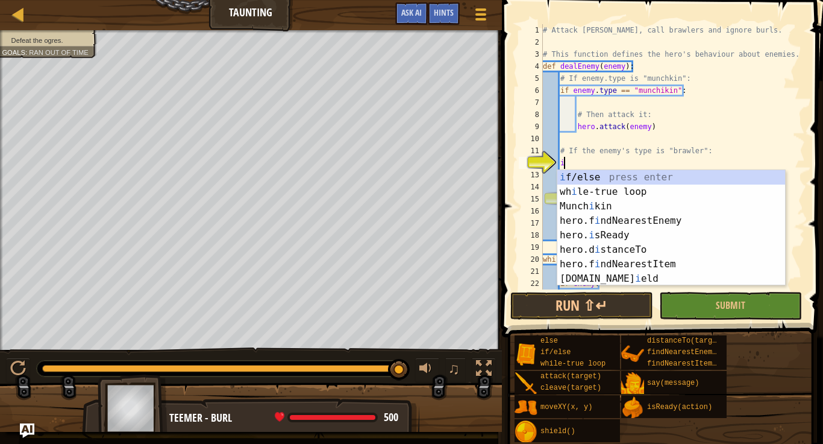
scroll to position [5, 3]
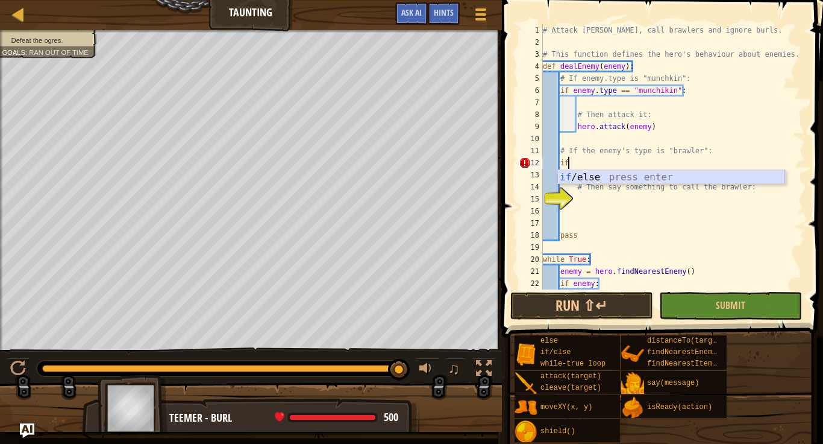
click at [633, 177] on div "if /else press enter" at bounding box center [672, 191] width 228 height 43
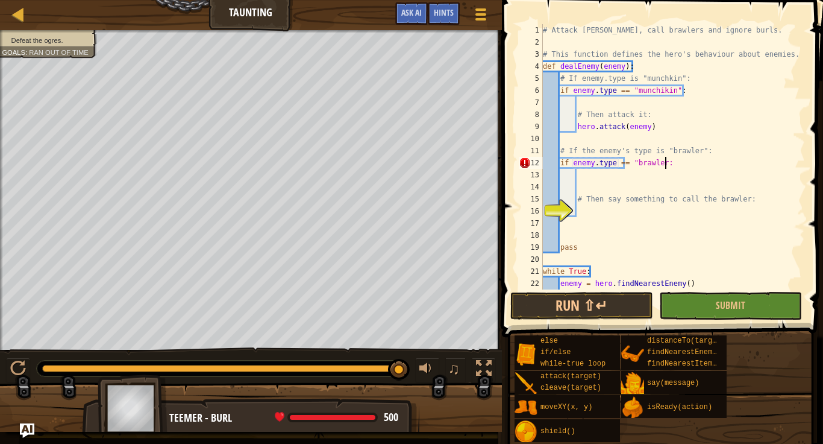
scroll to position [5, 18]
click at [607, 298] on button "Run ⇧↵" at bounding box center [582, 306] width 143 height 28
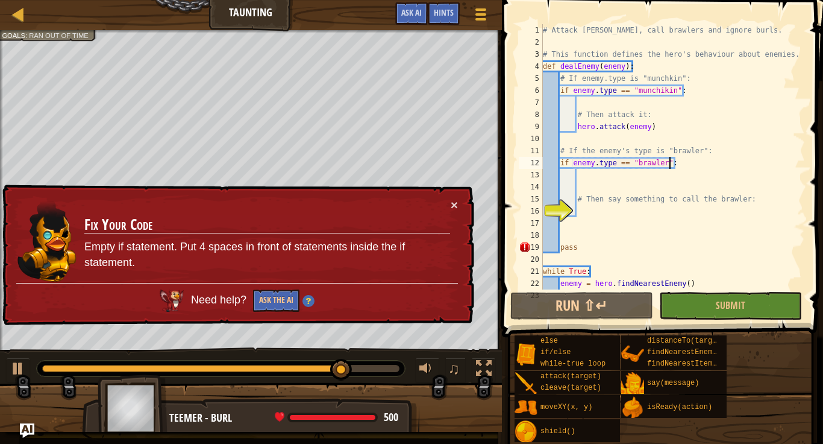
click at [459, 206] on div "× Fix Your Code Empty if statement. Put 4 spaces in front of statements inside …" at bounding box center [237, 254] width 474 height 141
click at [454, 204] on button "×" at bounding box center [454, 206] width 7 height 13
click at [561, 246] on div "# Attack [PERSON_NAME], call brawlers and ignore burls. # This function defines…" at bounding box center [673, 168] width 265 height 289
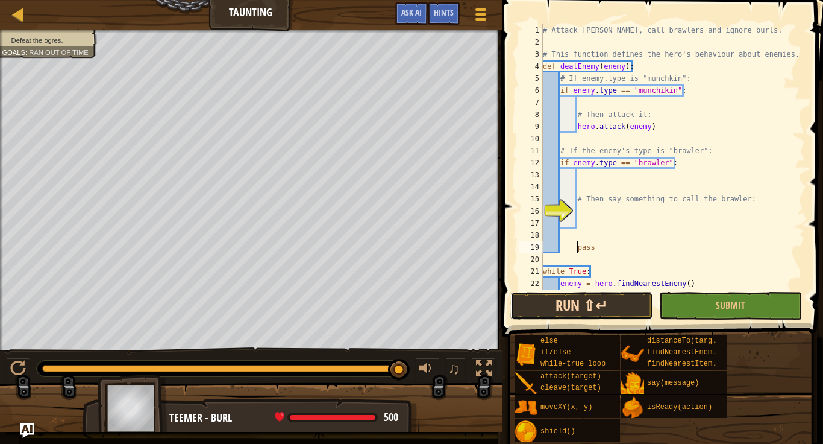
click at [589, 298] on button "Run ⇧↵" at bounding box center [582, 306] width 143 height 28
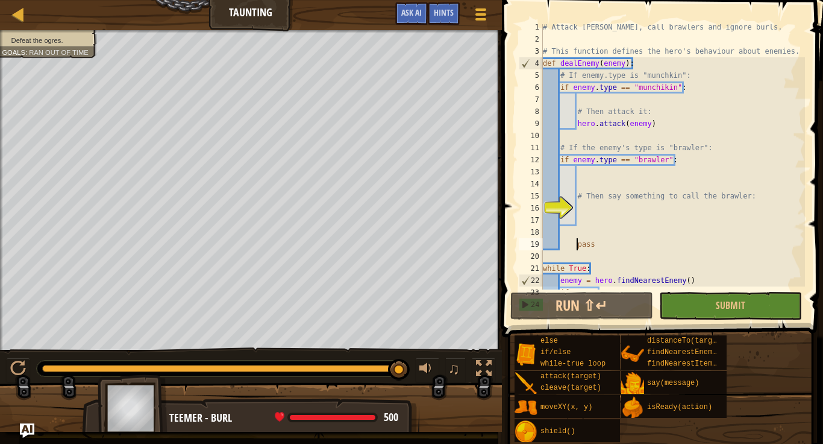
scroll to position [1, 0]
click at [649, 127] on div "# Attack [PERSON_NAME], call brawlers and ignore burls. # This function defines…" at bounding box center [673, 167] width 265 height 289
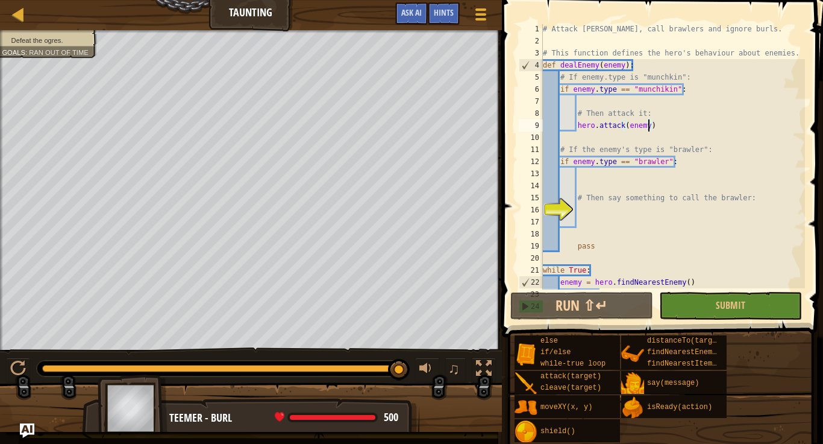
click at [661, 121] on div "# Attack [PERSON_NAME], call brawlers and ignore burls. # This function defines…" at bounding box center [673, 167] width 265 height 289
click at [444, 5] on div "Hints" at bounding box center [444, 13] width 32 height 22
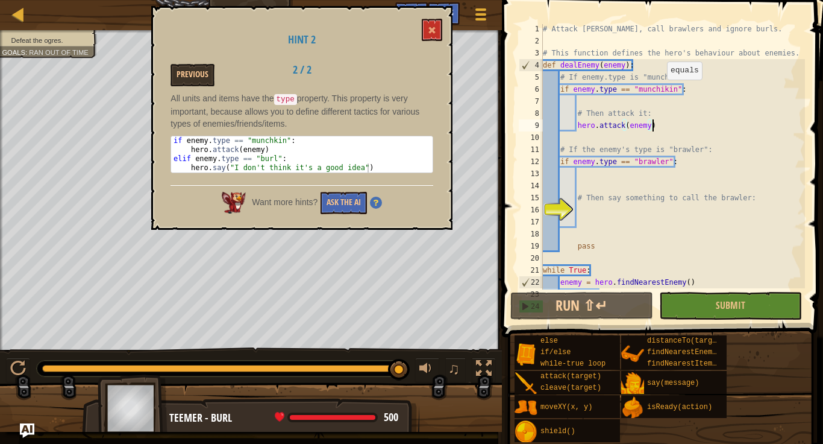
click at [661, 90] on div "# Attack [PERSON_NAME], call brawlers and ignore burls. # This function defines…" at bounding box center [673, 167] width 265 height 289
type textarea "if enemy.type == "munchkin":"
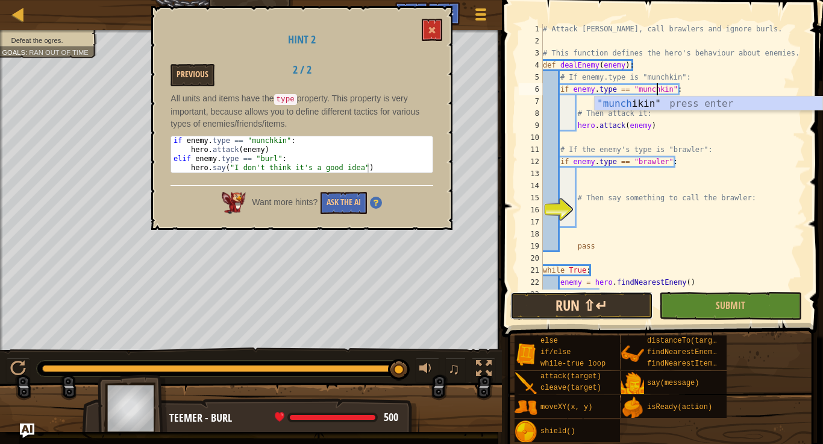
click at [587, 308] on button "Run ⇧↵" at bounding box center [582, 306] width 143 height 28
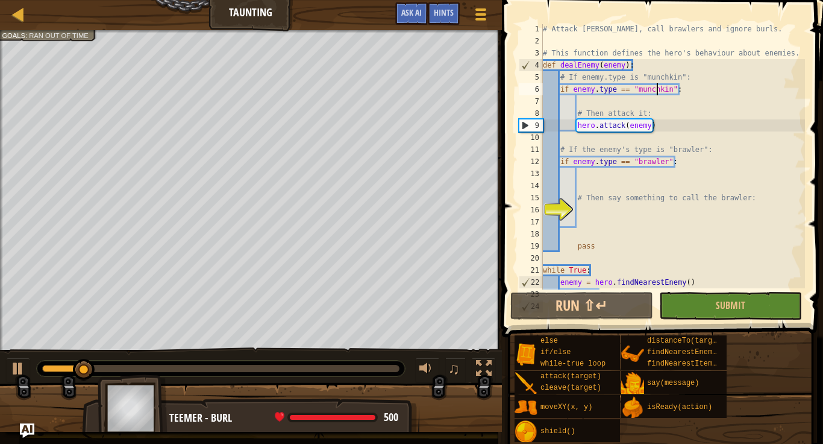
click at [606, 222] on div "# Attack [PERSON_NAME], call brawlers and ignore burls. # This function defines…" at bounding box center [673, 167] width 265 height 289
click at [596, 210] on div "# Attack [PERSON_NAME], call brawlers and ignore burls. # This function defines…" at bounding box center [673, 167] width 265 height 289
click at [602, 233] on div "# Attack [PERSON_NAME], call brawlers and ignore burls. # This function defines…" at bounding box center [673, 167] width 265 height 289
click at [594, 222] on div "# Attack [PERSON_NAME], call brawlers and ignore burls. # This function defines…" at bounding box center [673, 167] width 265 height 289
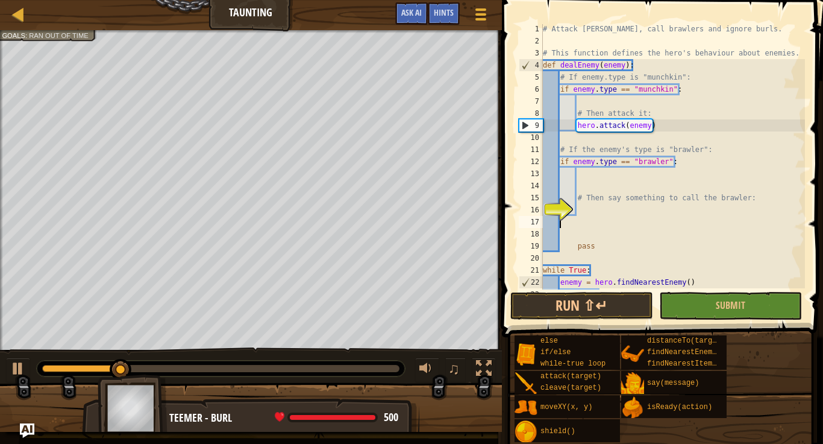
scroll to position [5, 0]
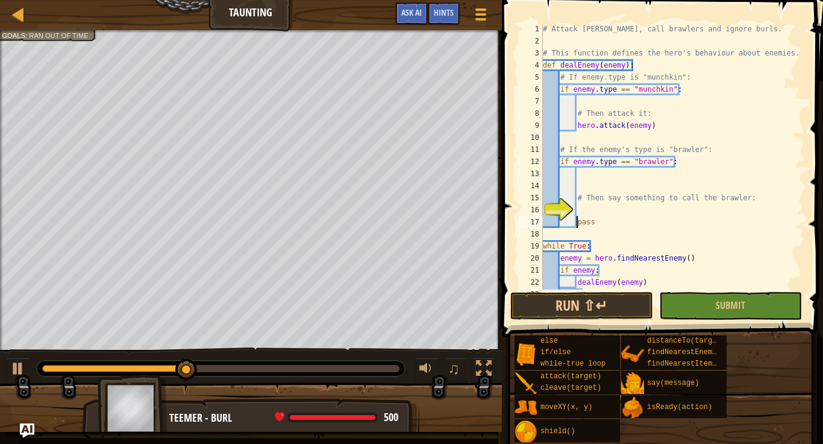
type textarea "pass"
click at [585, 177] on div "# Attack [PERSON_NAME], call brawlers and ignore burls. # This function defines…" at bounding box center [673, 167] width 265 height 289
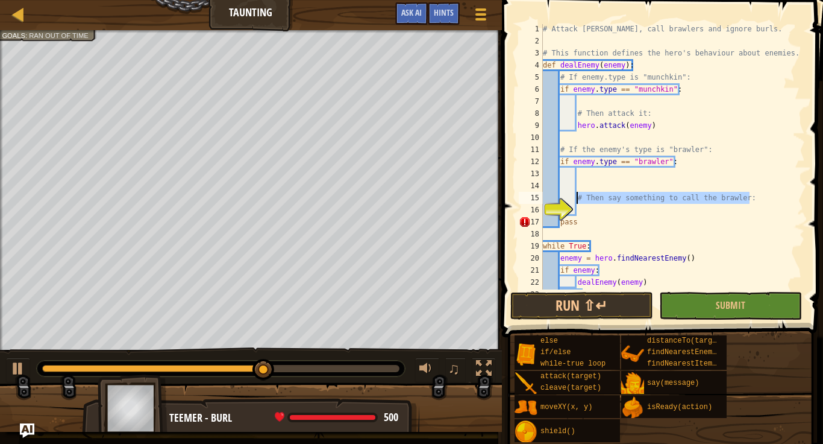
drag, startPoint x: 755, startPoint y: 198, endPoint x: 579, endPoint y: 196, distance: 175.4
click at [579, 196] on div "# Attack [PERSON_NAME], call brawlers and ignore burls. # This function defines…" at bounding box center [673, 167] width 265 height 289
type textarea "#"
click at [580, 184] on div "# Attack [PERSON_NAME], call brawlers and ignore burls. # This function defines…" at bounding box center [673, 167] width 265 height 289
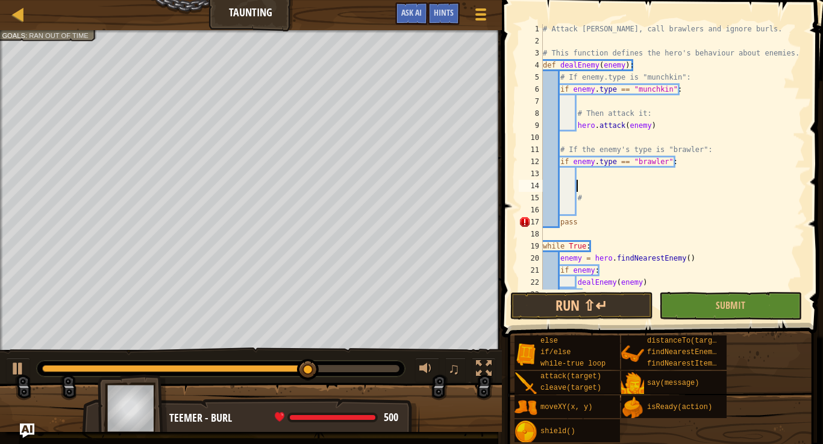
paste textarea "Then say something to call the brawler:"
click at [588, 197] on div "# Attack [PERSON_NAME], call brawlers and ignore burls. # This function defines…" at bounding box center [673, 167] width 265 height 289
type textarea "#"
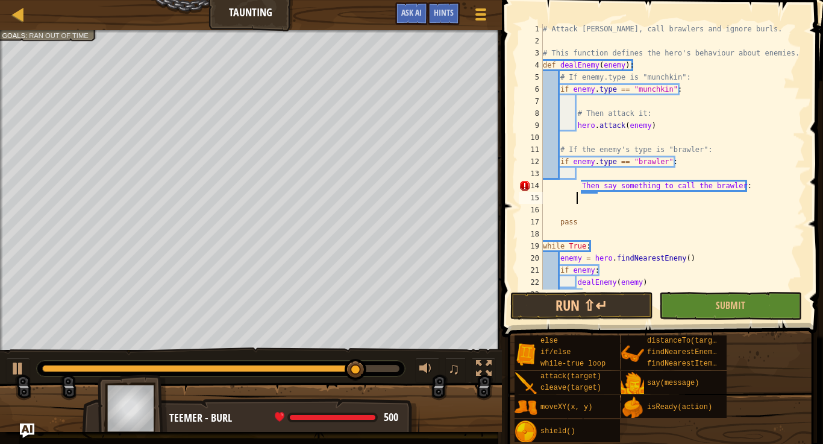
click at [749, 188] on div "# Attack [PERSON_NAME], call brawlers and ignore burls. # This function defines…" at bounding box center [673, 167] width 265 height 289
click at [582, 187] on div "# Attack [PERSON_NAME], call brawlers and ignore burls. # This function defines…" at bounding box center [673, 167] width 265 height 289
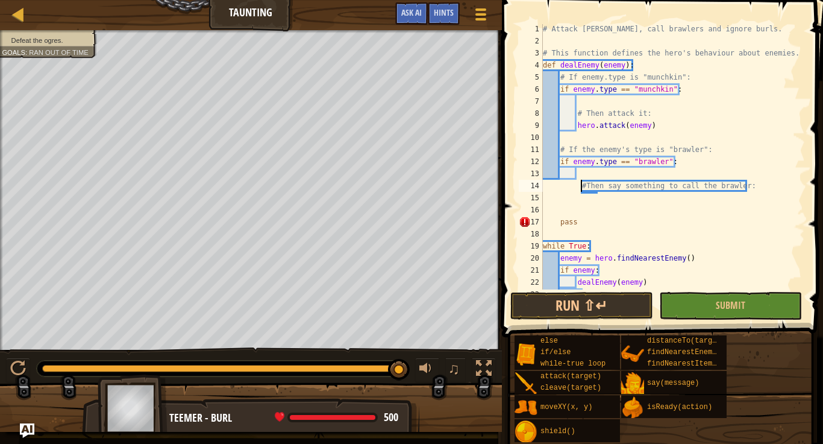
type textarea "#Then say something to call the brawler:"
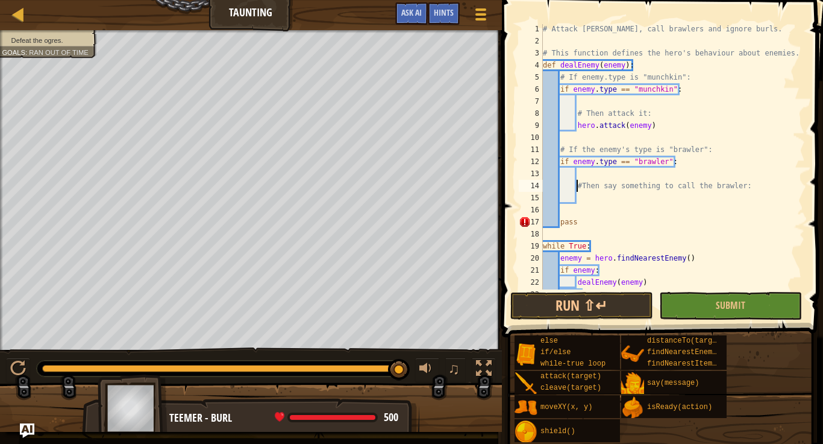
click at [586, 199] on div "# Attack [PERSON_NAME], call brawlers and ignore burls. # This function defines…" at bounding box center [673, 167] width 265 height 289
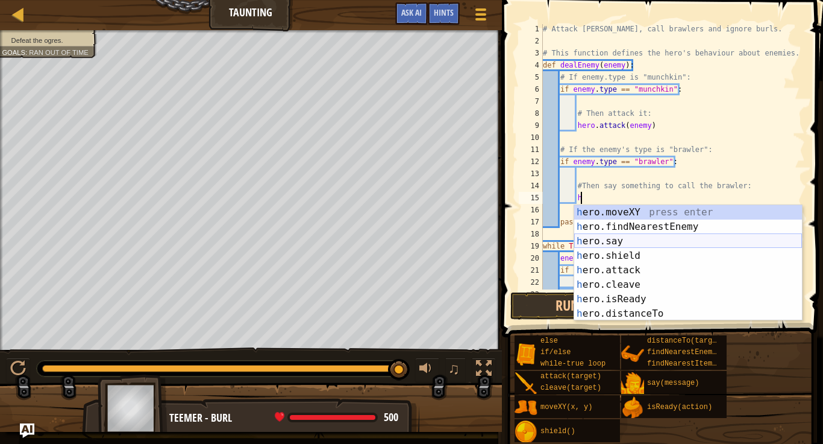
click at [686, 237] on div "h ero.moveXY press enter h ero.findNearestEnemy press enter h ero.say press ent…" at bounding box center [688, 277] width 228 height 145
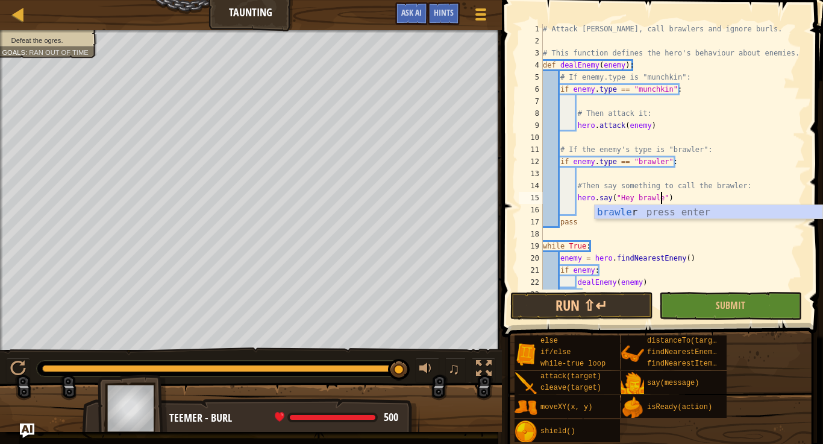
scroll to position [5, 17]
type textarea "hero.say("Hey brawler")"
click at [609, 317] on button "Run ⇧↵" at bounding box center [582, 306] width 143 height 28
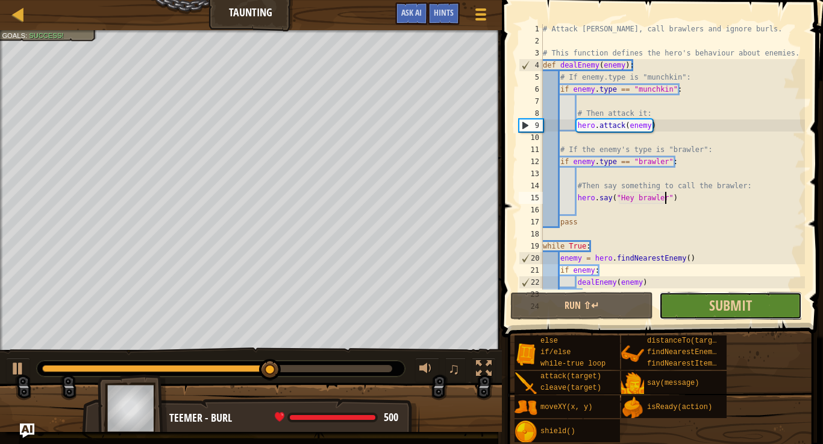
click at [700, 303] on button "Submit" at bounding box center [730, 306] width 143 height 28
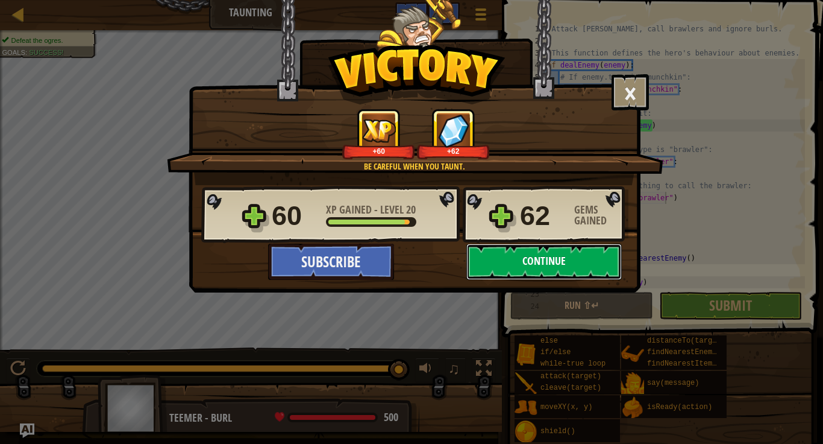
click at [516, 254] on button "Continue" at bounding box center [545, 262] width 156 height 36
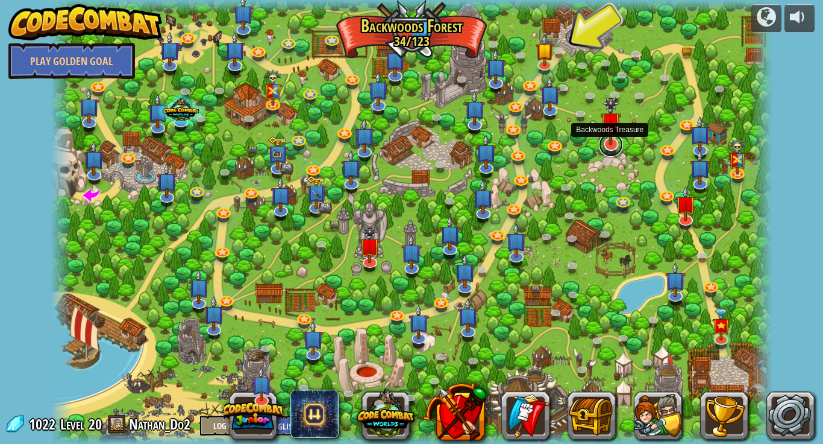
click at [605, 150] on link at bounding box center [611, 145] width 24 height 24
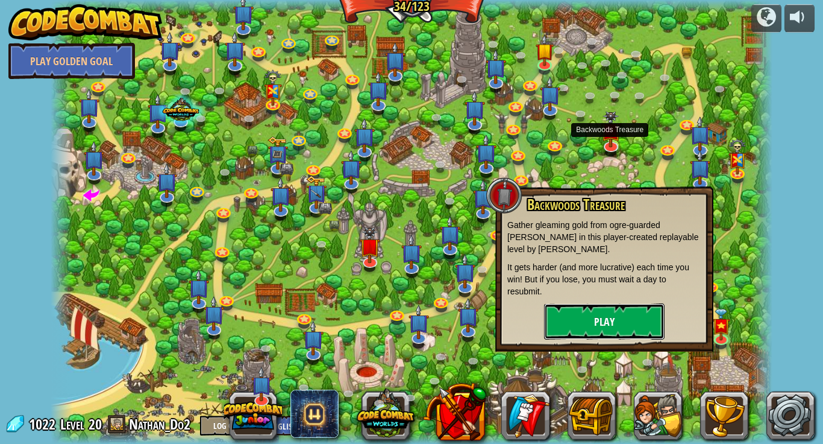
click at [601, 315] on button "Play" at bounding box center [604, 321] width 121 height 36
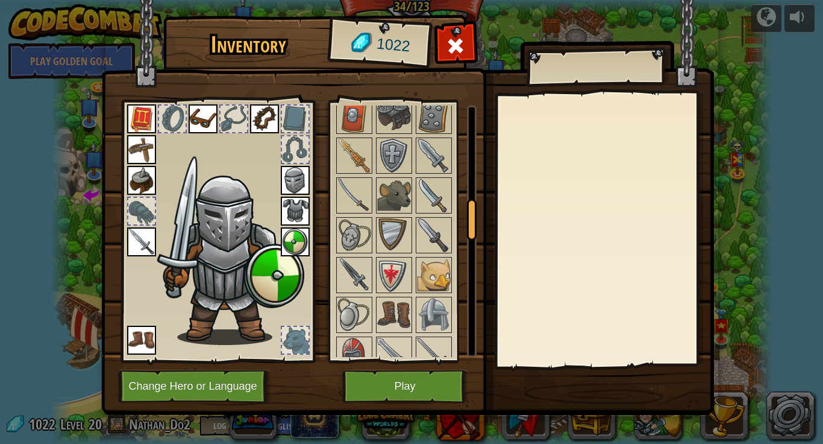
scroll to position [609, 0]
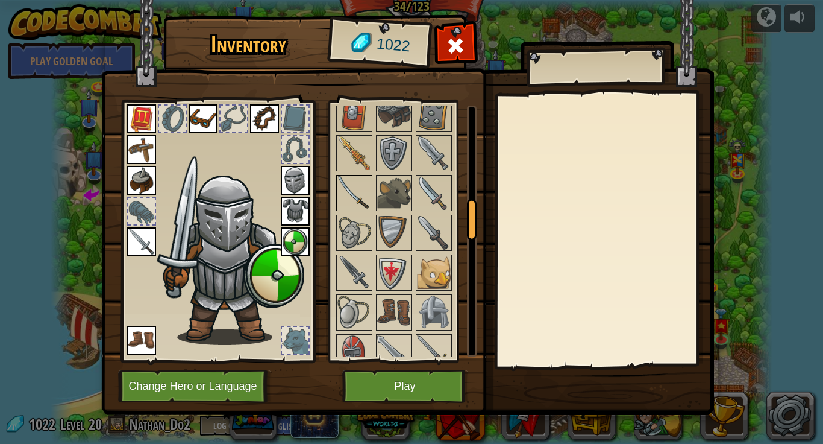
click at [360, 195] on img at bounding box center [355, 193] width 34 height 34
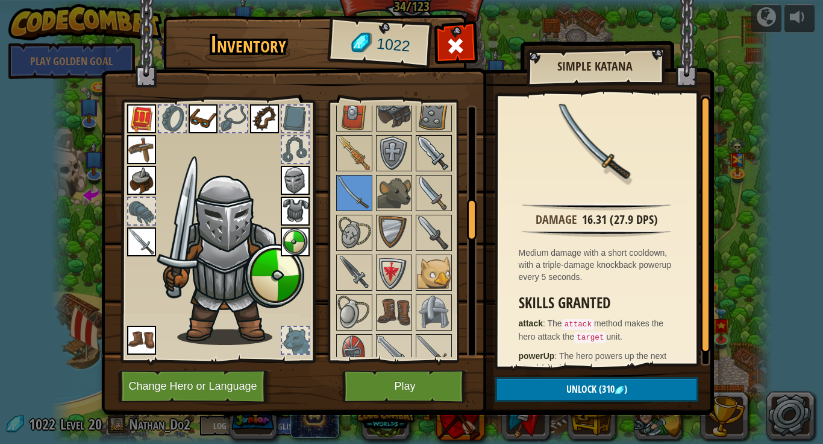
click at [441, 166] on img at bounding box center [434, 153] width 34 height 34
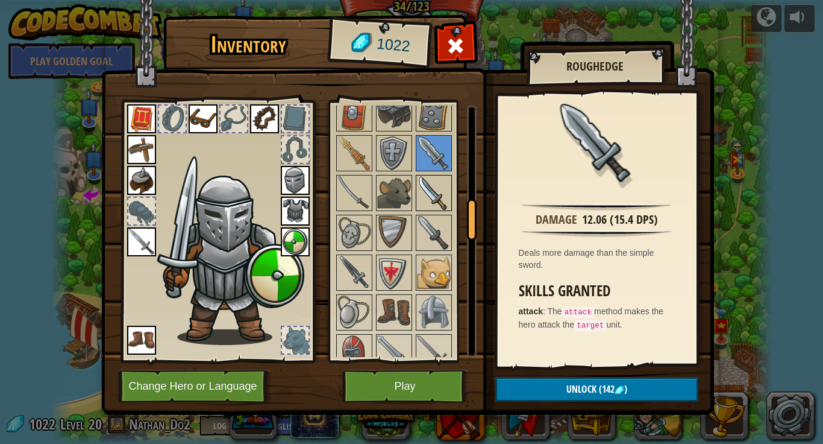
click at [427, 204] on img at bounding box center [434, 193] width 34 height 34
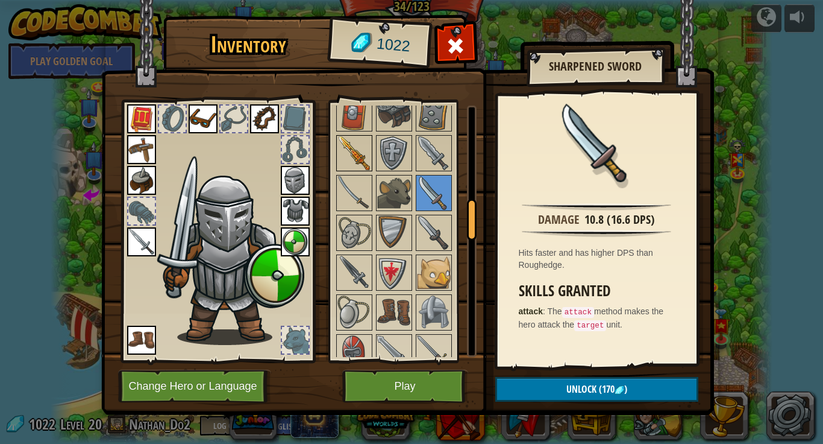
click at [350, 162] on img at bounding box center [355, 153] width 34 height 34
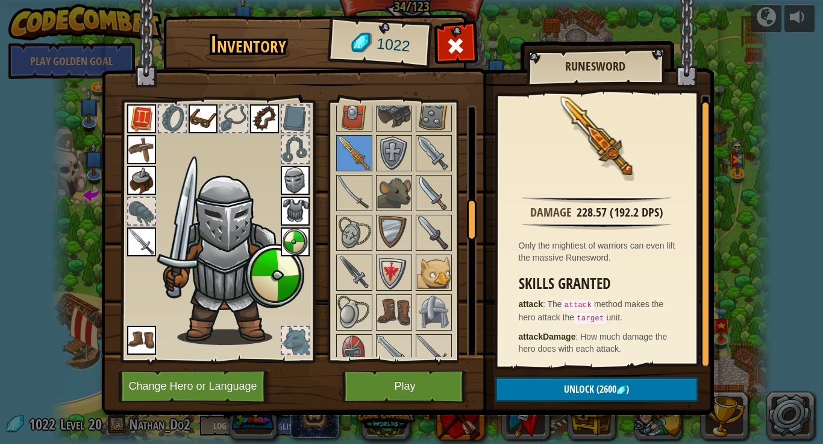
scroll to position [4, 0]
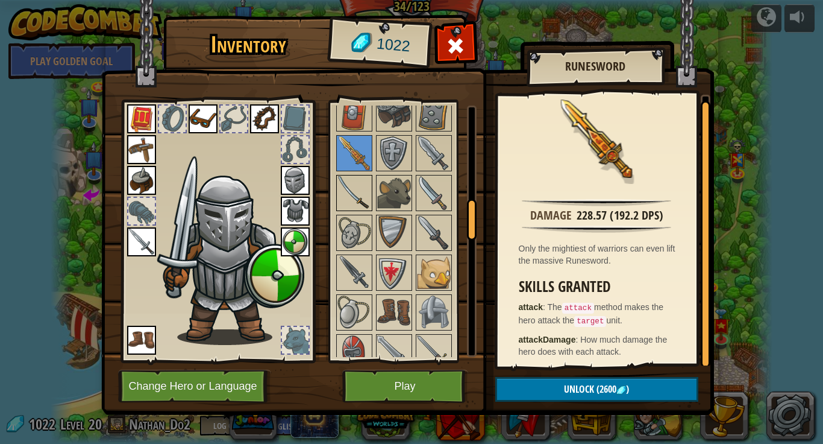
click at [362, 183] on img at bounding box center [355, 193] width 34 height 34
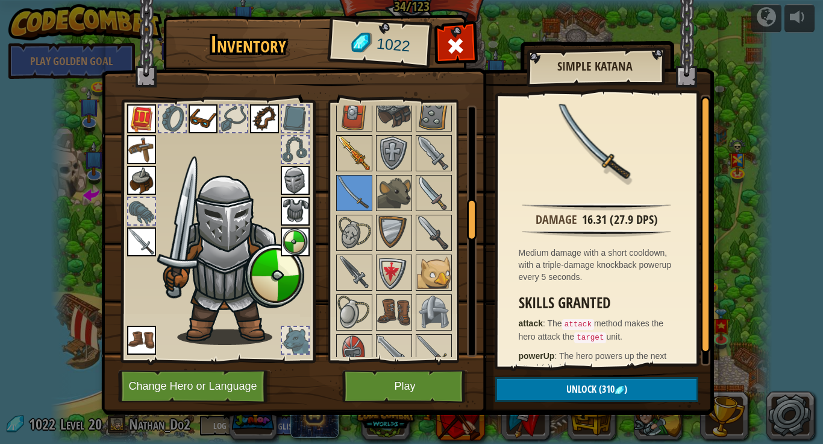
click at [357, 157] on img at bounding box center [355, 153] width 34 height 34
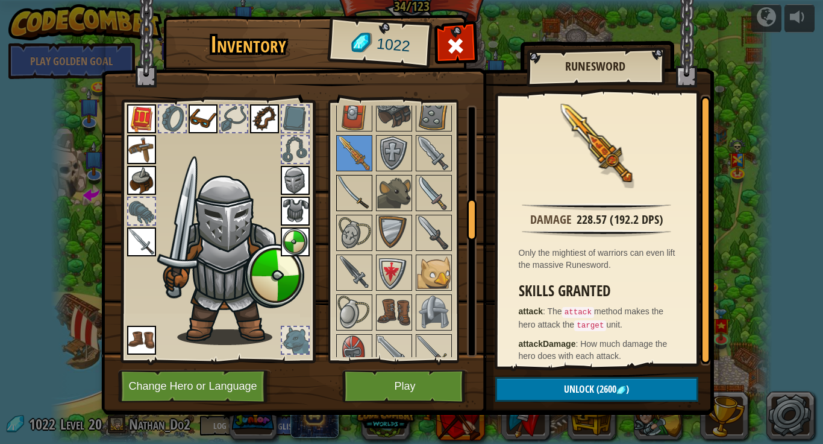
click at [368, 183] on img at bounding box center [355, 193] width 34 height 34
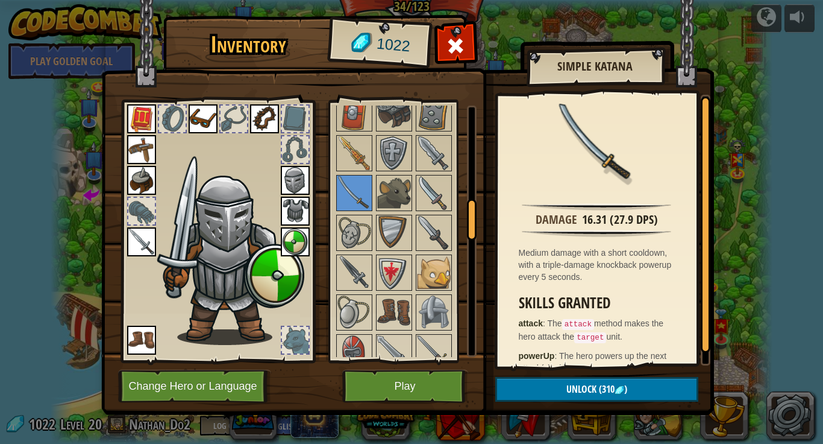
click at [146, 239] on img at bounding box center [141, 241] width 29 height 29
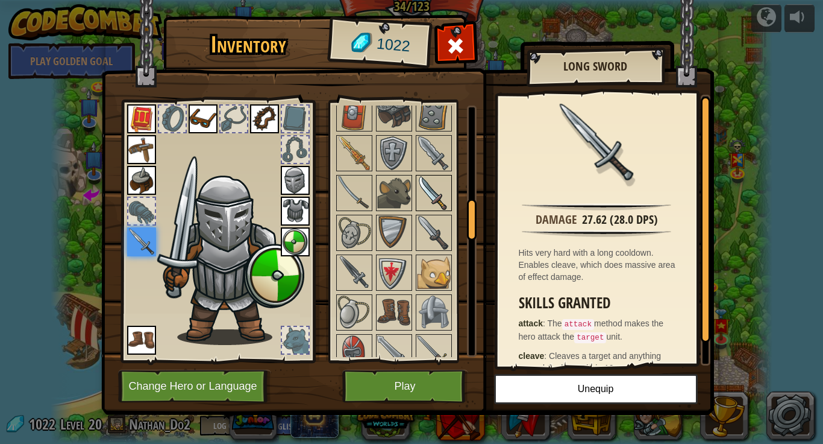
click at [445, 201] on img at bounding box center [434, 193] width 34 height 34
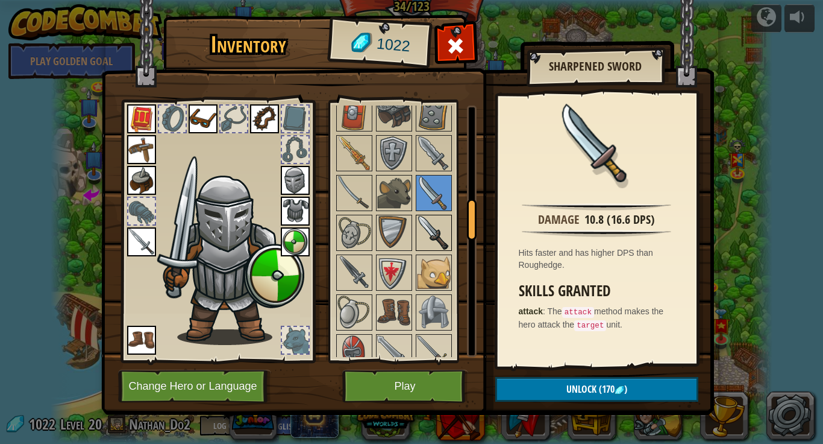
click at [423, 233] on img at bounding box center [434, 233] width 34 height 34
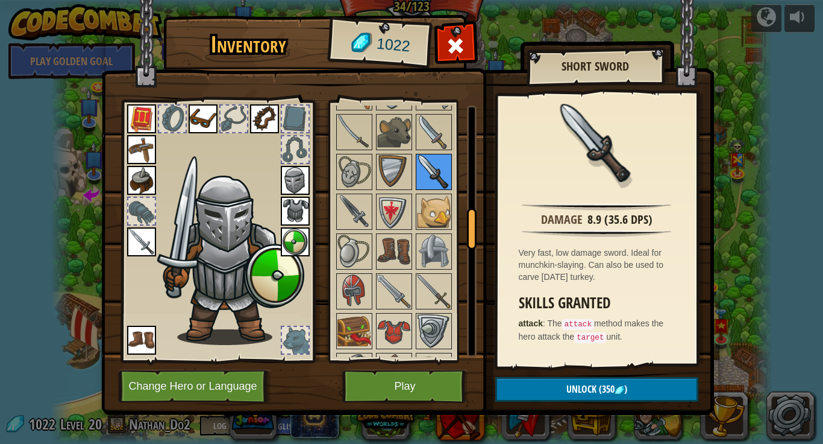
scroll to position [674, 0]
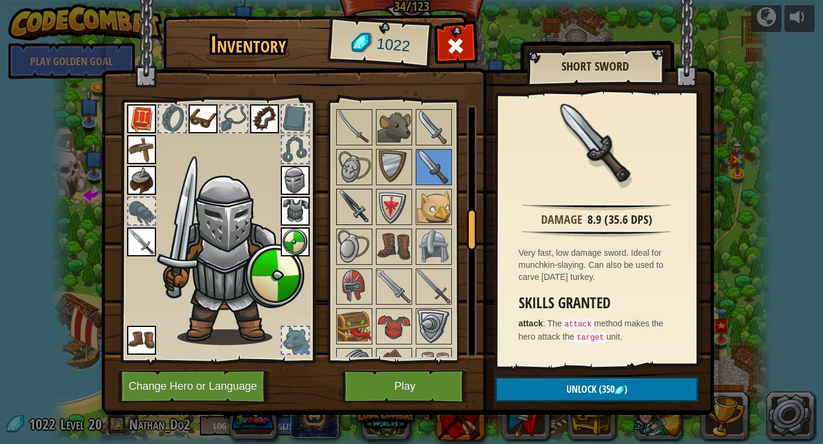
click at [352, 198] on img at bounding box center [355, 207] width 34 height 34
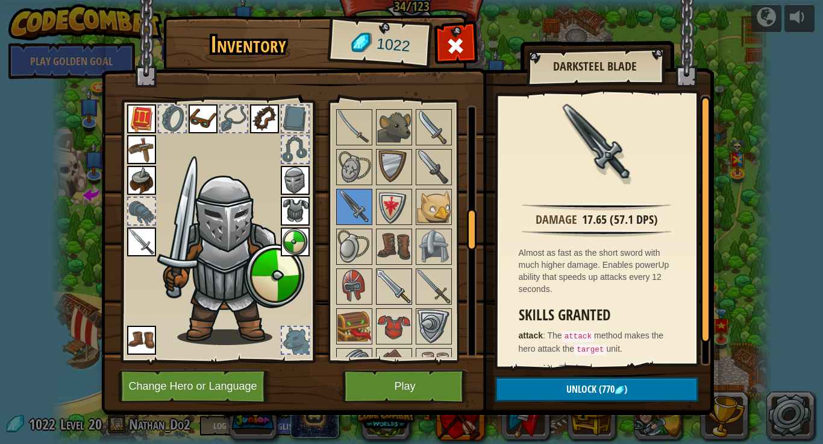
click at [400, 278] on img at bounding box center [394, 286] width 34 height 34
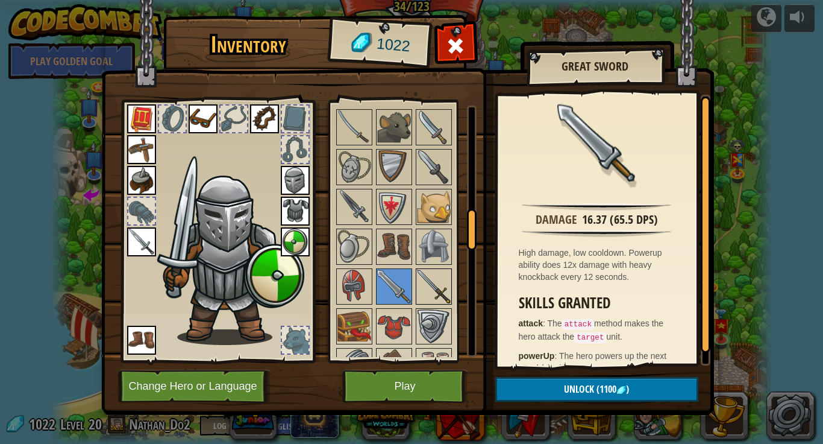
click at [435, 286] on img at bounding box center [434, 286] width 34 height 34
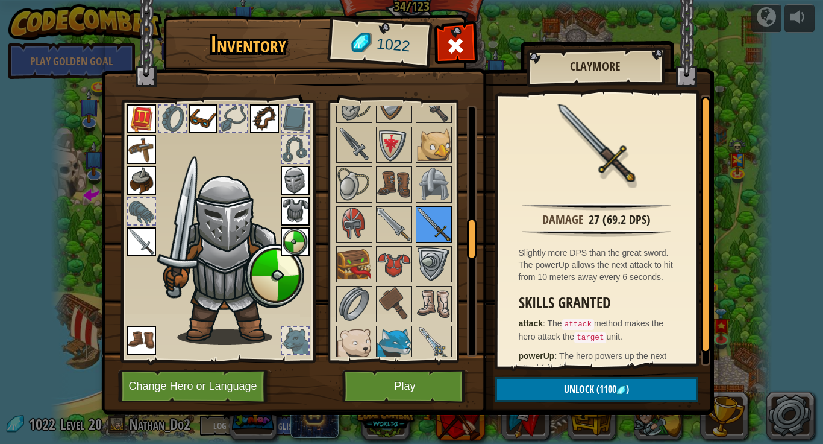
scroll to position [736, 0]
click at [137, 242] on img at bounding box center [141, 241] width 29 height 29
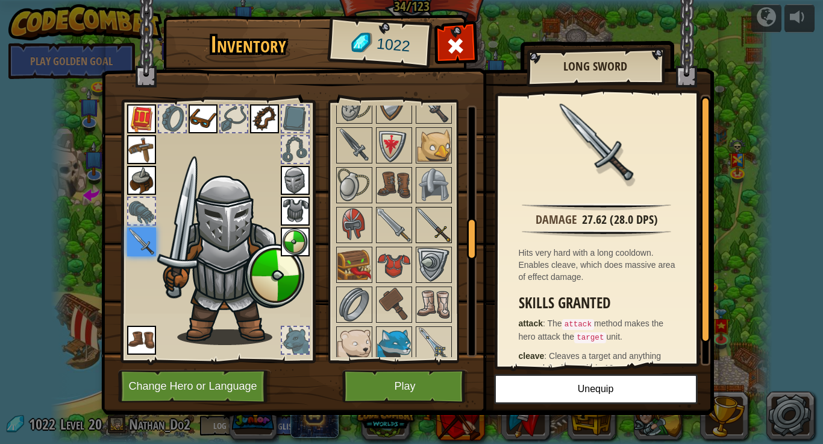
click at [430, 231] on img at bounding box center [434, 225] width 34 height 34
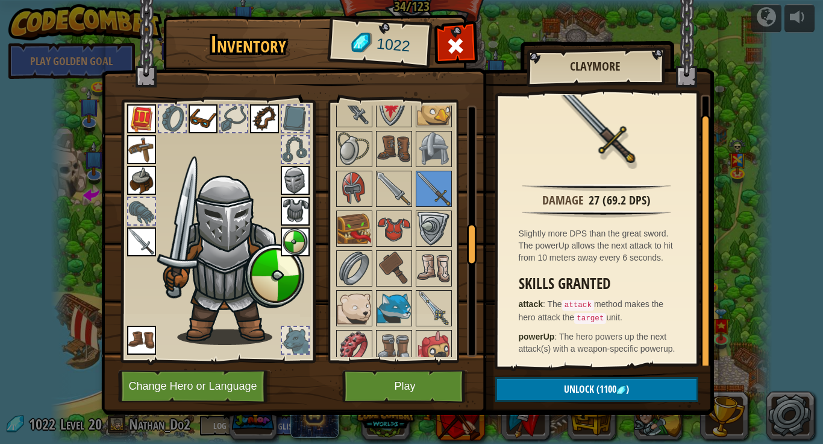
scroll to position [773, 0]
click at [401, 278] on img at bounding box center [394, 268] width 34 height 34
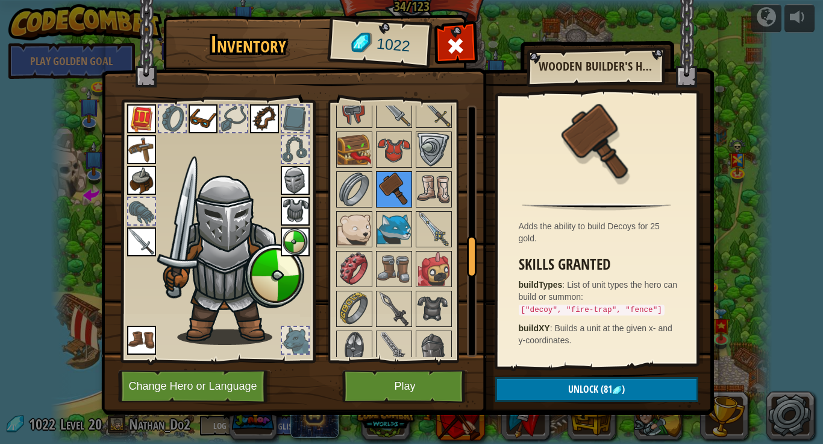
scroll to position [855, 0]
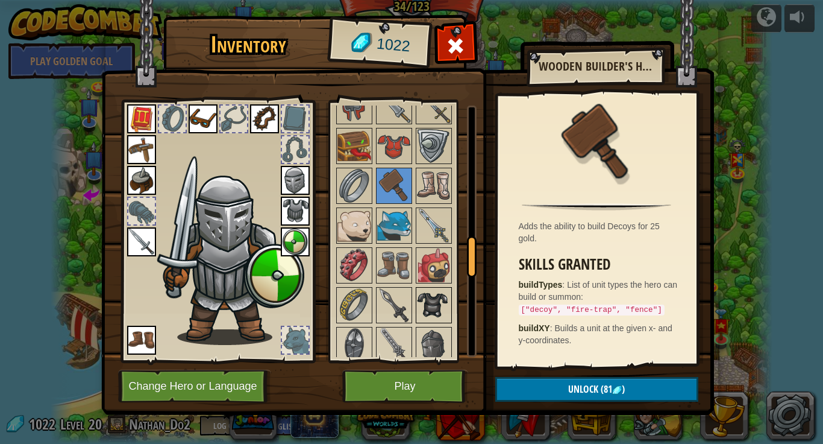
click at [438, 303] on img at bounding box center [434, 305] width 34 height 34
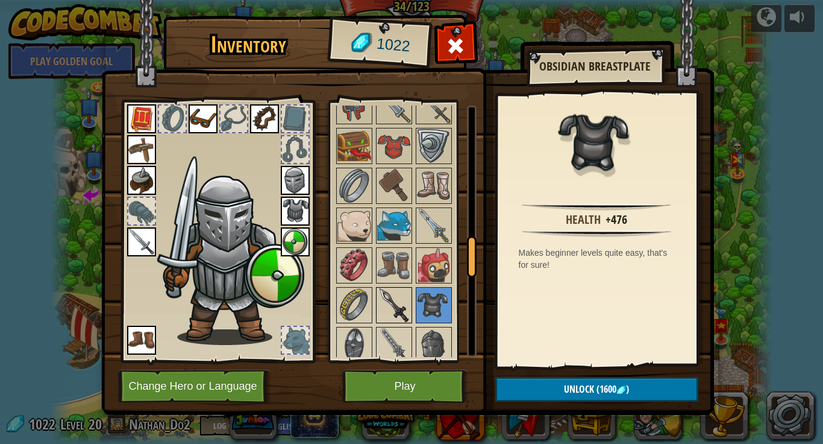
click at [404, 301] on img at bounding box center [394, 305] width 34 height 34
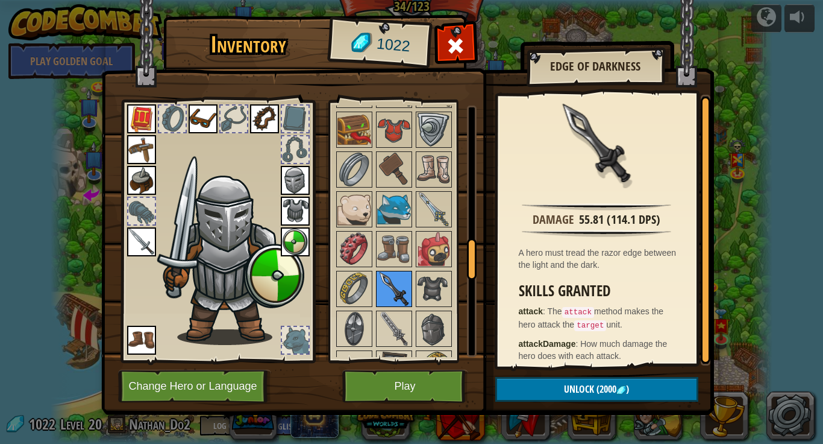
scroll to position [874, 0]
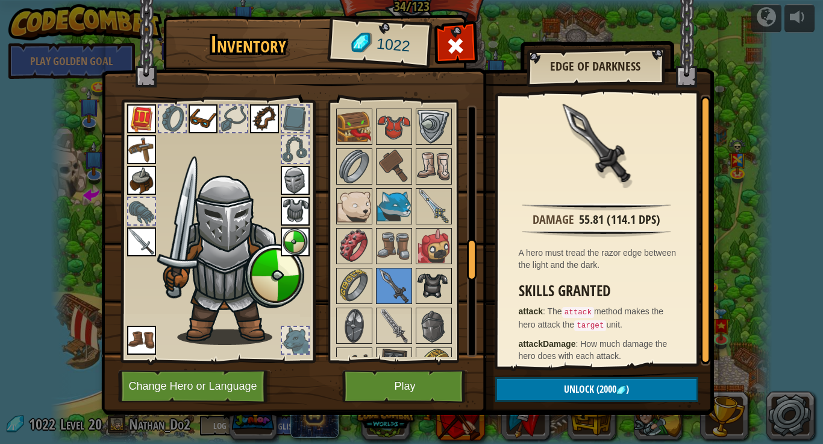
click at [423, 292] on img at bounding box center [434, 286] width 34 height 34
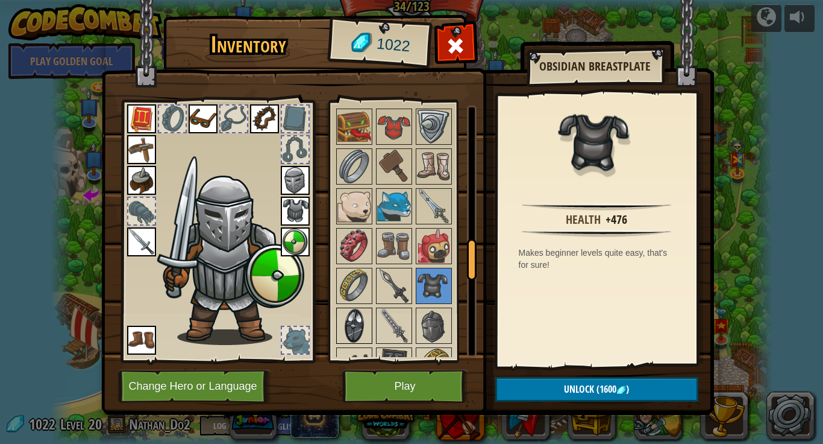
click at [363, 322] on img at bounding box center [355, 326] width 34 height 34
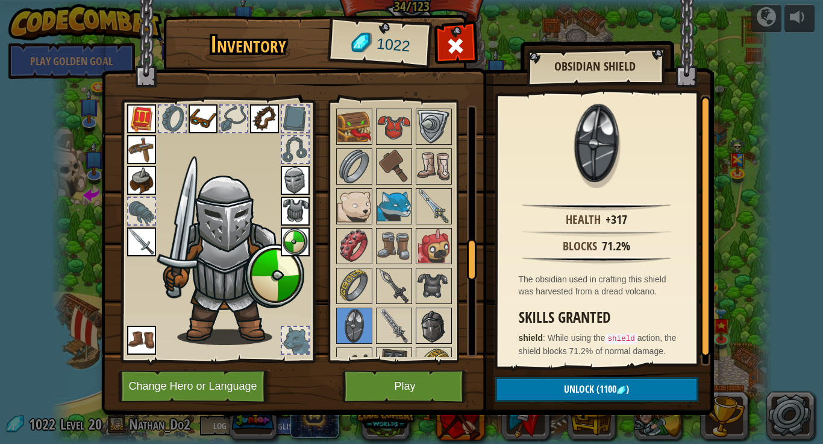
click at [424, 331] on img at bounding box center [434, 326] width 34 height 34
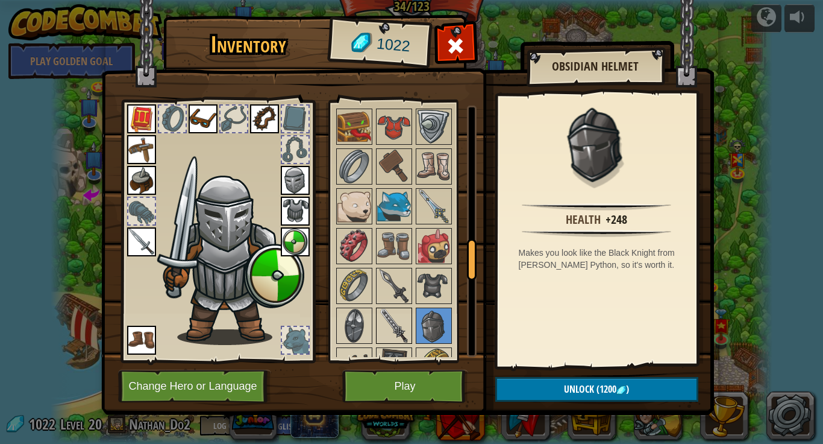
click at [395, 330] on img at bounding box center [394, 326] width 34 height 34
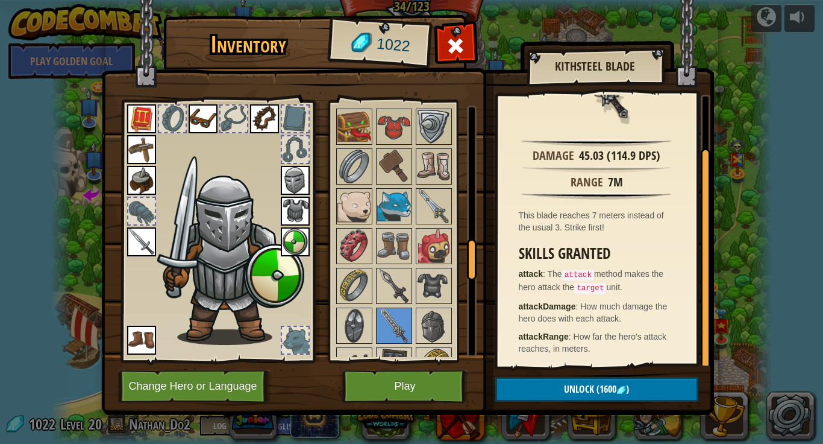
scroll to position [0, 0]
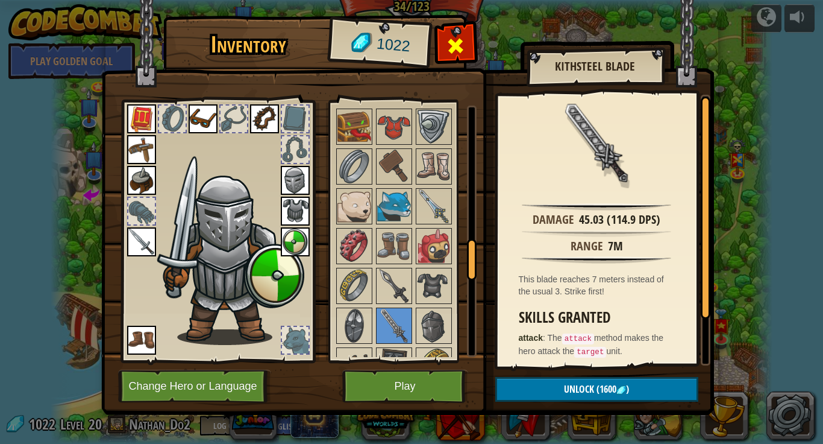
click at [456, 43] on span at bounding box center [455, 45] width 19 height 19
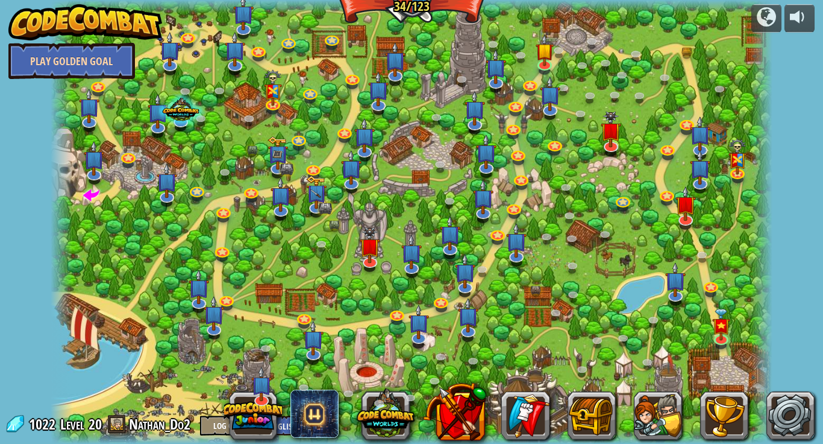
click at [113, 71] on link "Play Golden Goal" at bounding box center [71, 61] width 127 height 36
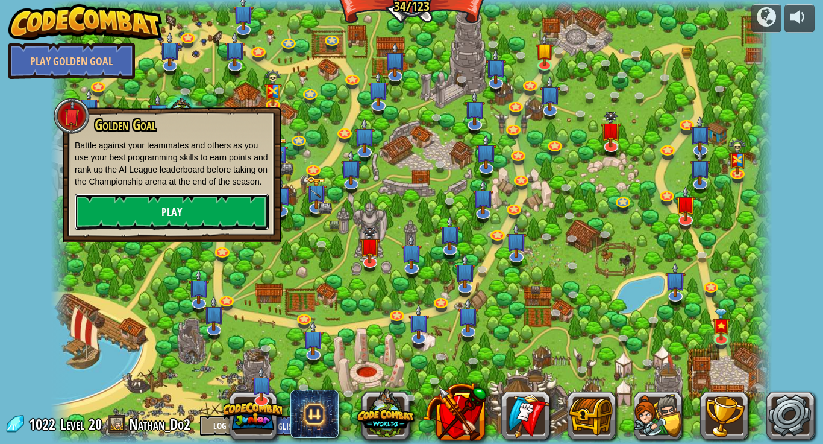
click at [183, 220] on link "Play" at bounding box center [172, 211] width 194 height 36
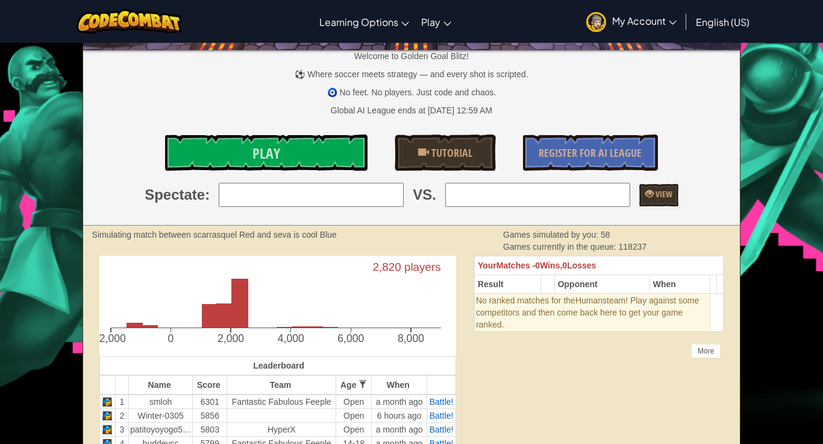
scroll to position [111, 0]
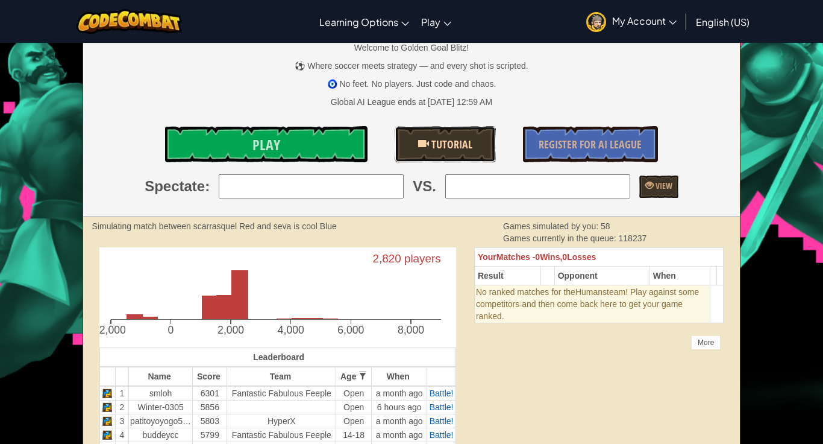
click at [467, 131] on link "Tutorial" at bounding box center [445, 144] width 101 height 36
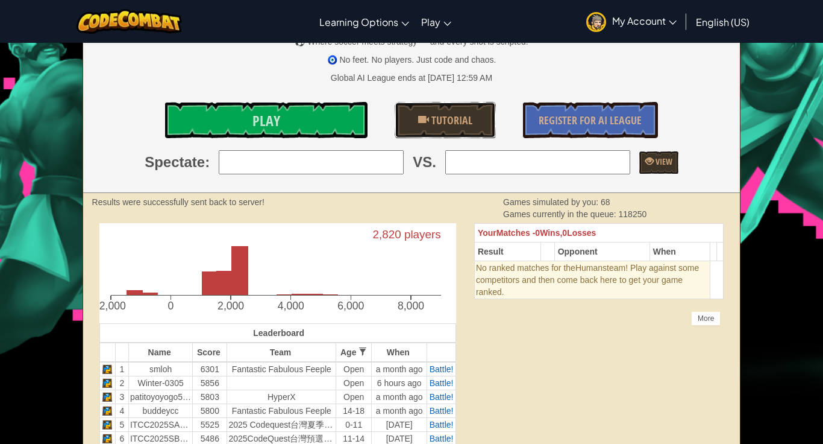
scroll to position [137, 0]
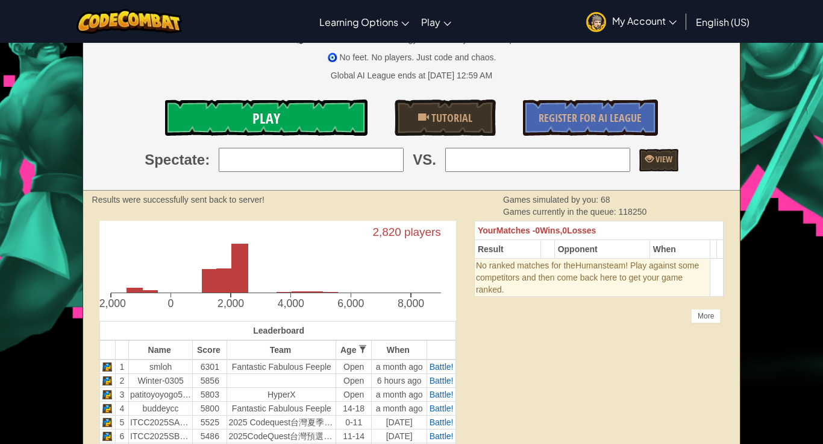
click at [310, 119] on link "Play" at bounding box center [266, 117] width 203 height 36
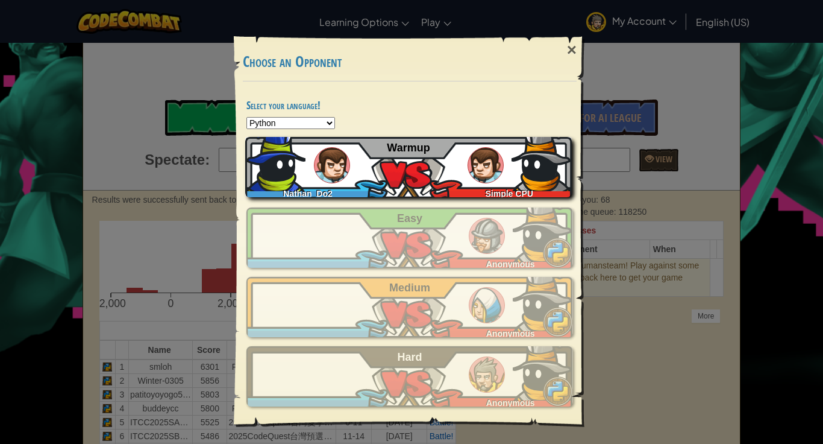
click at [474, 189] on div "Simple CPU" at bounding box center [506, 191] width 131 height 12
